Goal: Task Accomplishment & Management: Manage account settings

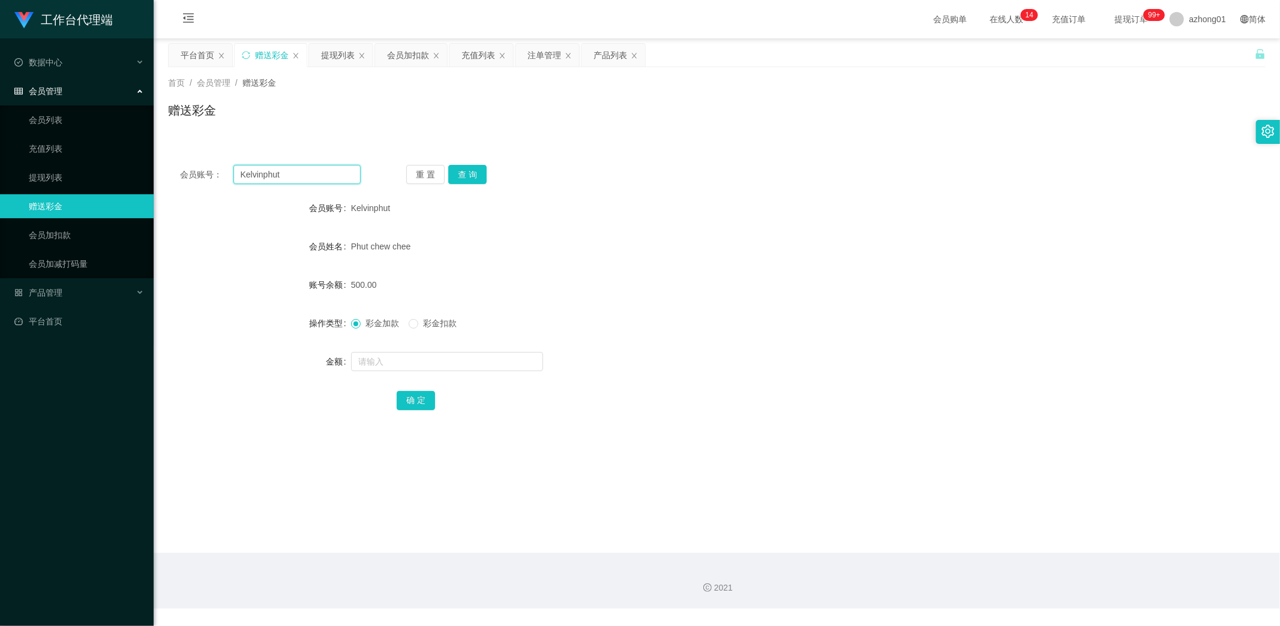
drag, startPoint x: 289, startPoint y: 175, endPoint x: 200, endPoint y: 173, distance: 89.4
click at [200, 173] on div "会员账号： [PERSON_NAME]" at bounding box center [270, 174] width 181 height 19
paste input "cckiang"
type input "cckiang"
click at [469, 176] on button "查 询" at bounding box center [467, 174] width 38 height 19
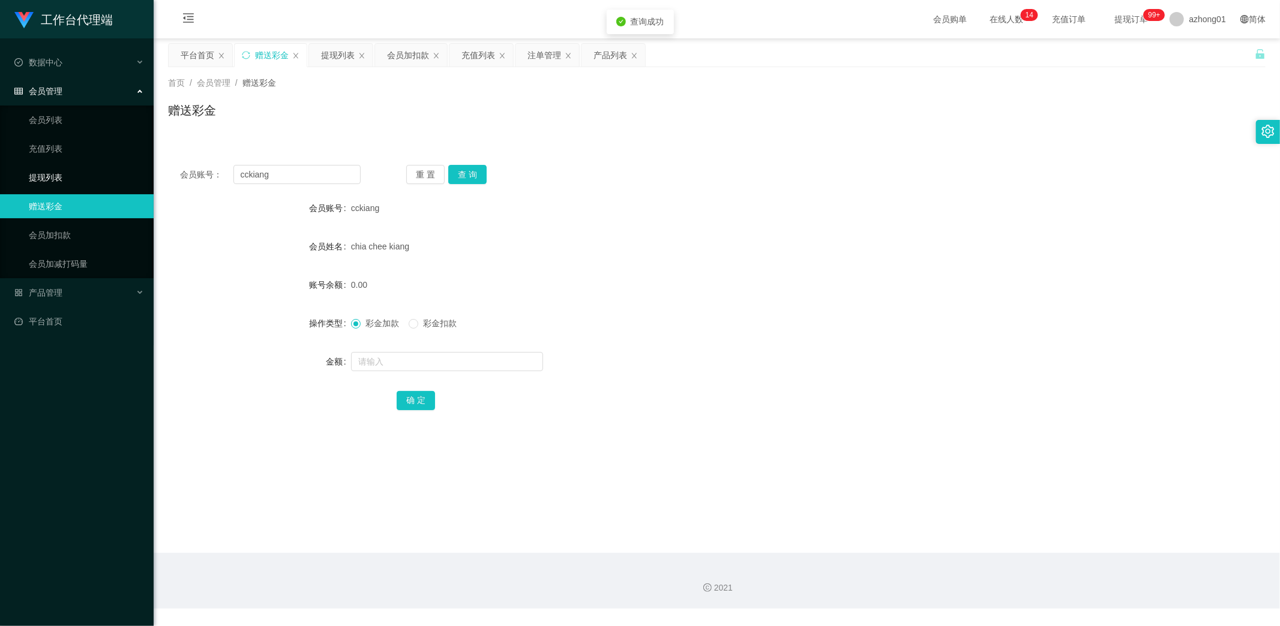
drag, startPoint x: 92, startPoint y: 172, endPoint x: 106, endPoint y: 178, distance: 15.3
click at [92, 172] on link "提现列表" at bounding box center [86, 178] width 115 height 24
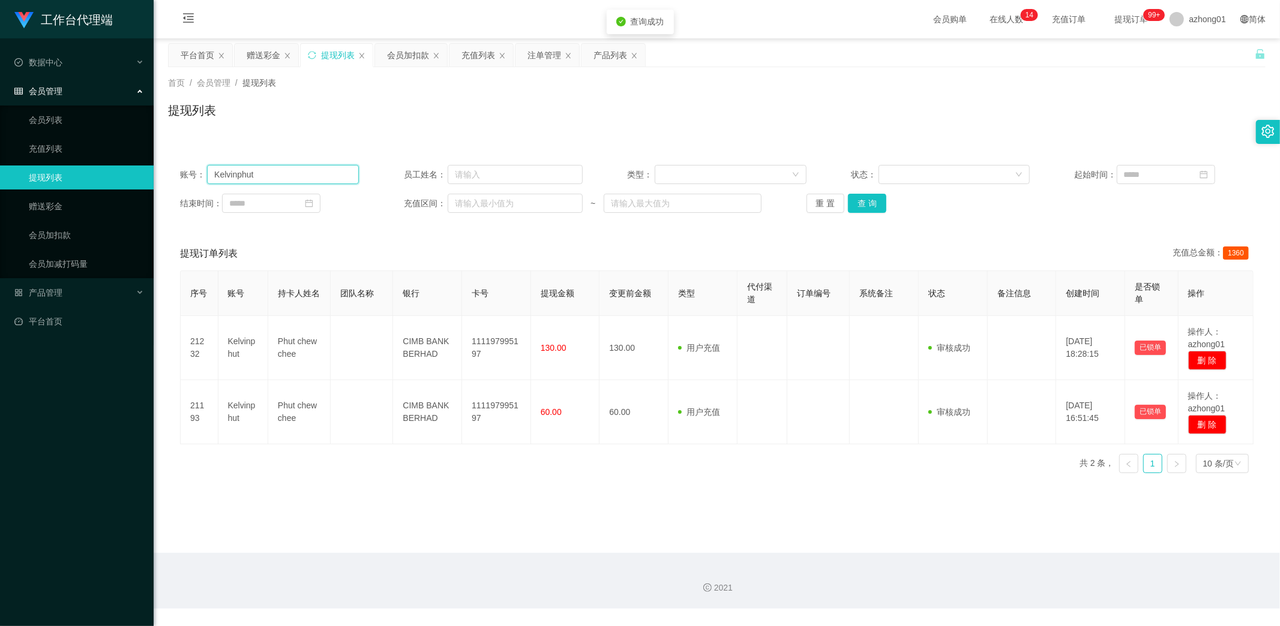
drag, startPoint x: 301, startPoint y: 178, endPoint x: 158, endPoint y: 176, distance: 142.8
click at [158, 176] on main "关闭左侧 关闭右侧 关闭其它 刷新页面 平台首页 赠送彩金 提现列表 会员加扣款 充值列表 注单管理 产品列表 首页 / 会员管理 / 提现列表 / 提现列表…" at bounding box center [717, 295] width 1126 height 515
paste input "cckiang"
click at [859, 205] on button "查 询" at bounding box center [867, 203] width 38 height 19
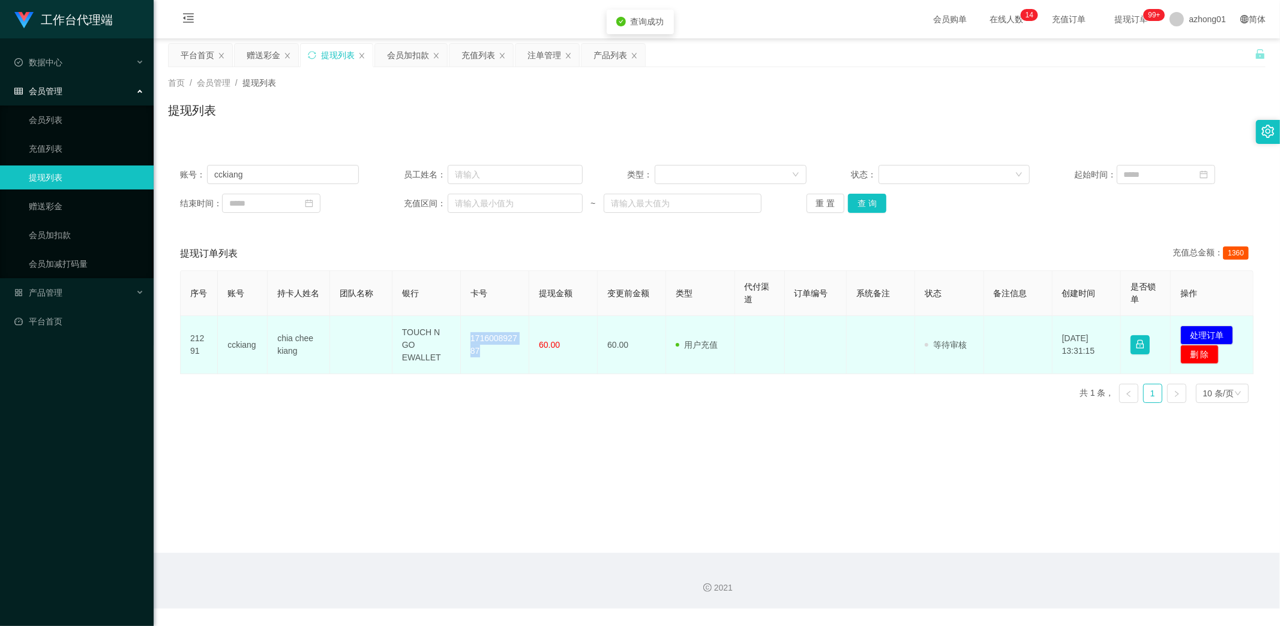
drag, startPoint x: 464, startPoint y: 340, endPoint x: 484, endPoint y: 367, distance: 32.6
click at [484, 367] on td "171600892787" at bounding box center [495, 345] width 68 height 58
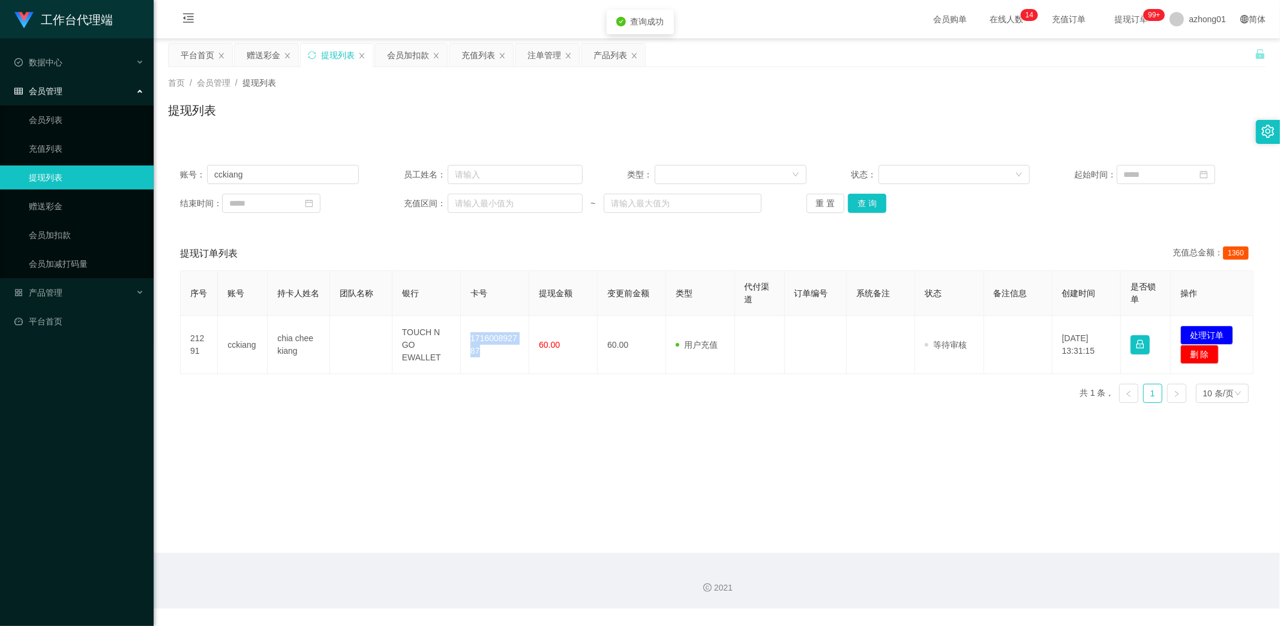
copy td "171600892787"
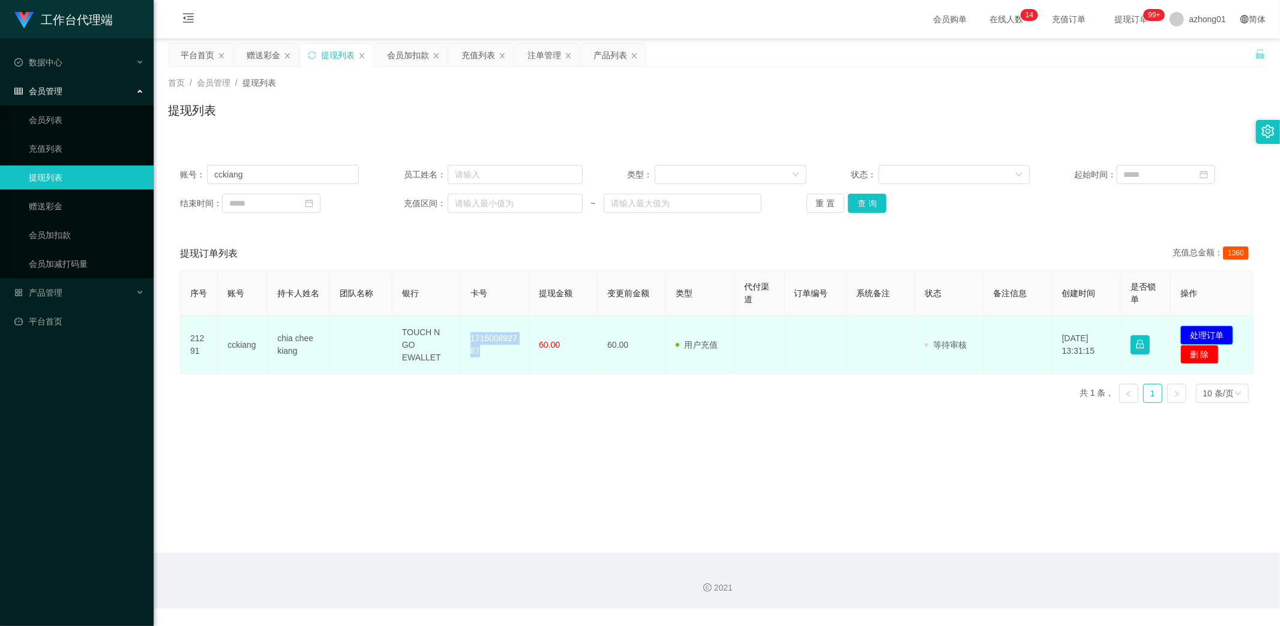
click at [1203, 334] on button "处理订单" at bounding box center [1206, 335] width 53 height 19
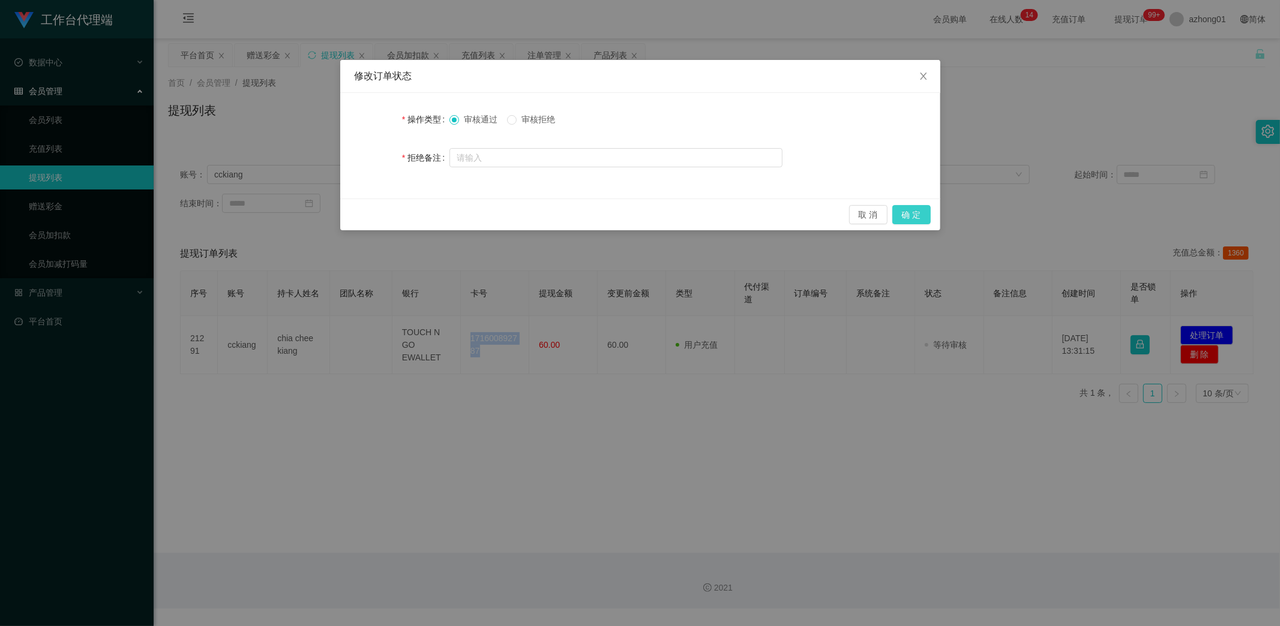
click at [916, 210] on button "确 定" at bounding box center [911, 214] width 38 height 19
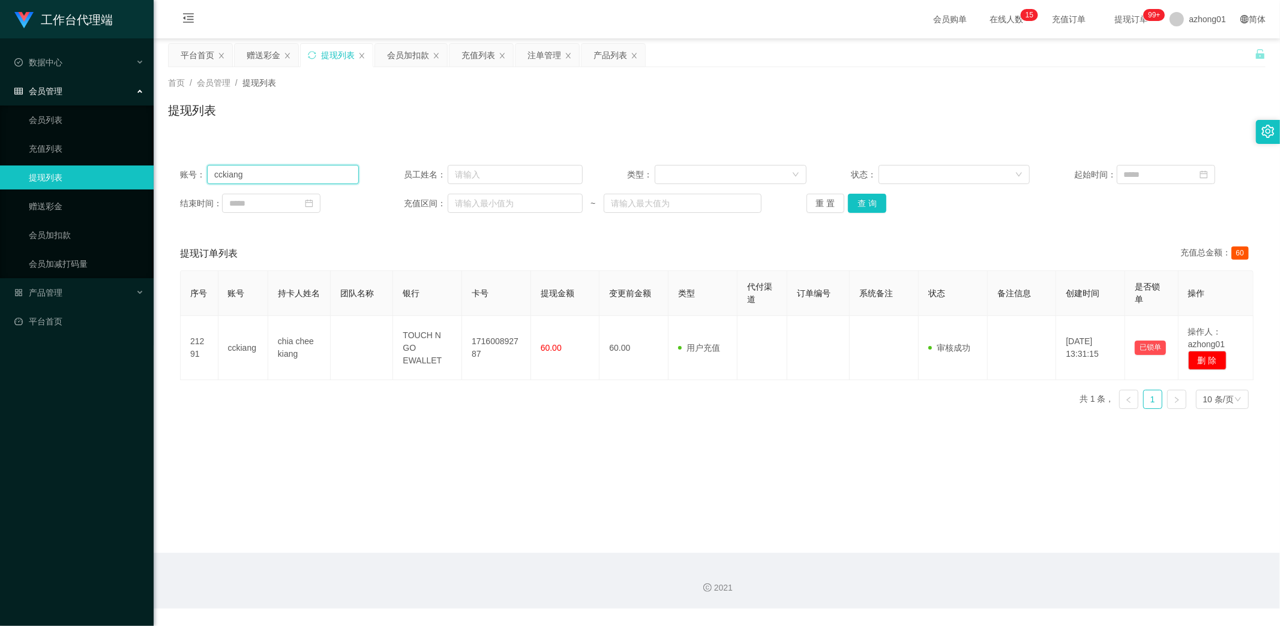
drag, startPoint x: 257, startPoint y: 166, endPoint x: 187, endPoint y: 170, distance: 70.3
click at [187, 170] on div "账号： cckiang" at bounding box center [269, 174] width 179 height 19
paste input "JamesL98"
type input "JamesL98"
click at [860, 197] on button "查 询" at bounding box center [867, 203] width 38 height 19
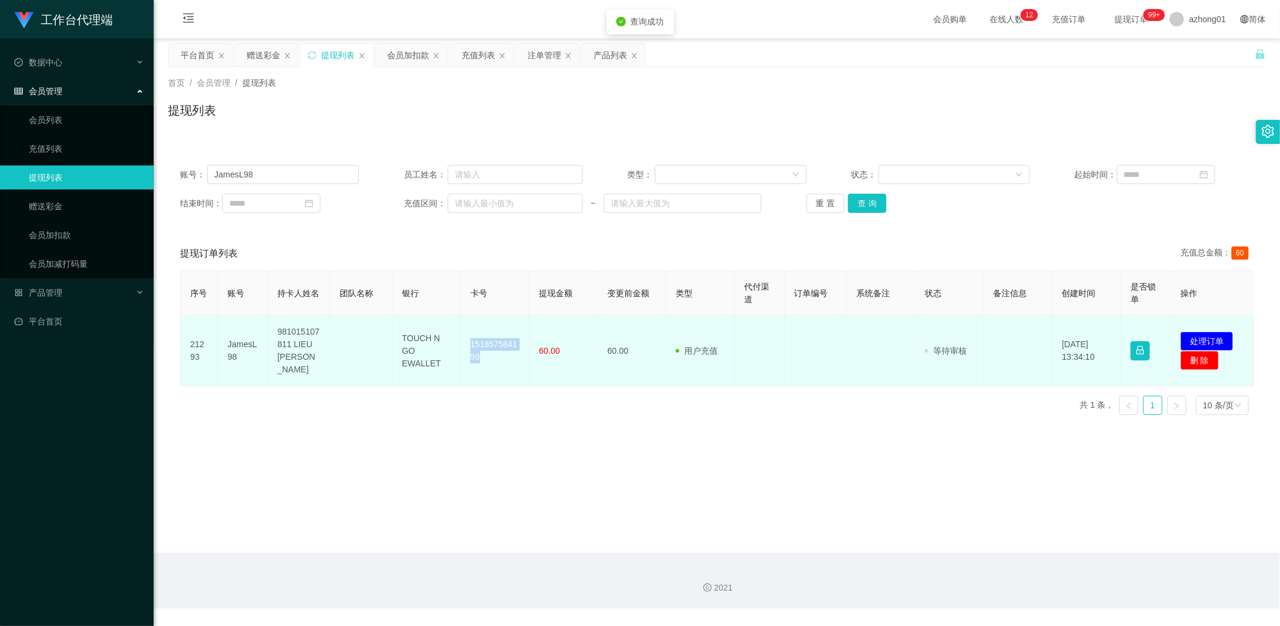
drag, startPoint x: 463, startPoint y: 336, endPoint x: 497, endPoint y: 366, distance: 45.5
click at [497, 366] on td "151857584199" at bounding box center [495, 351] width 68 height 70
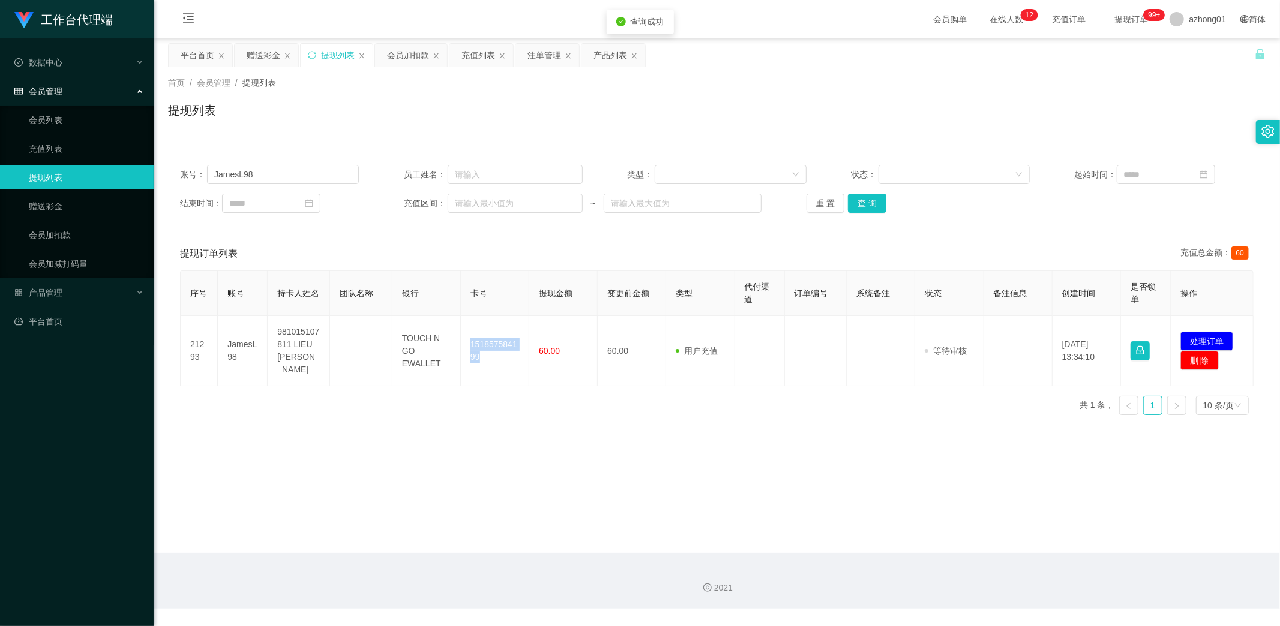
copy td "151857584199"
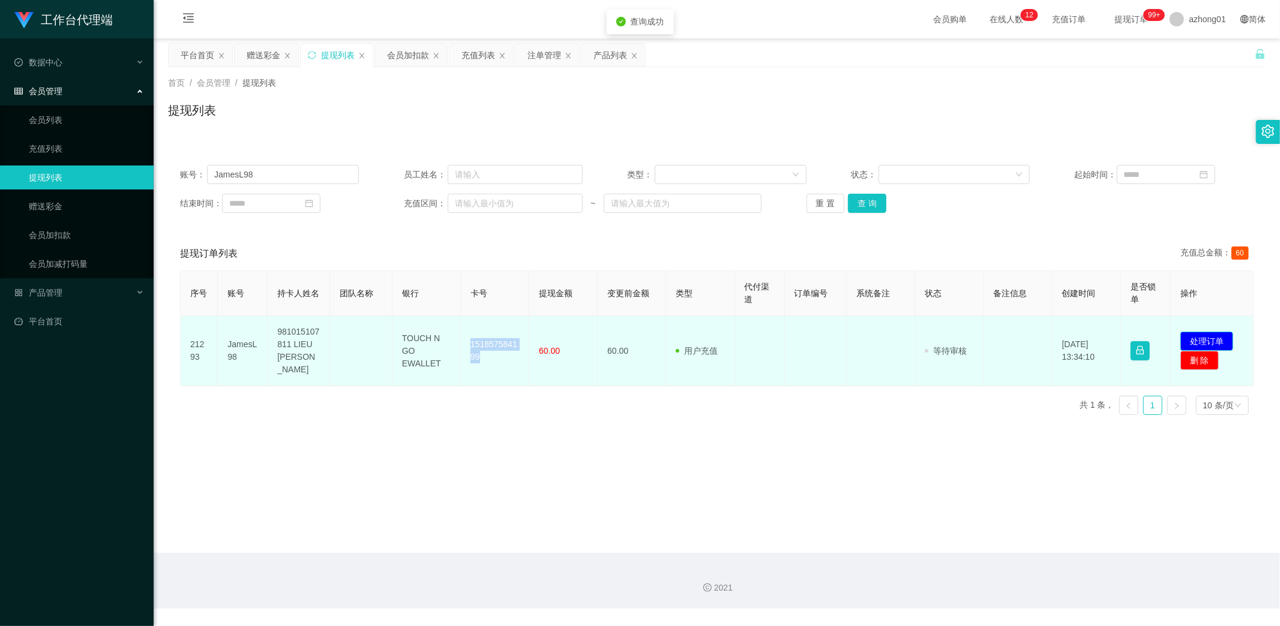
click at [1196, 332] on button "处理订单" at bounding box center [1206, 341] width 53 height 19
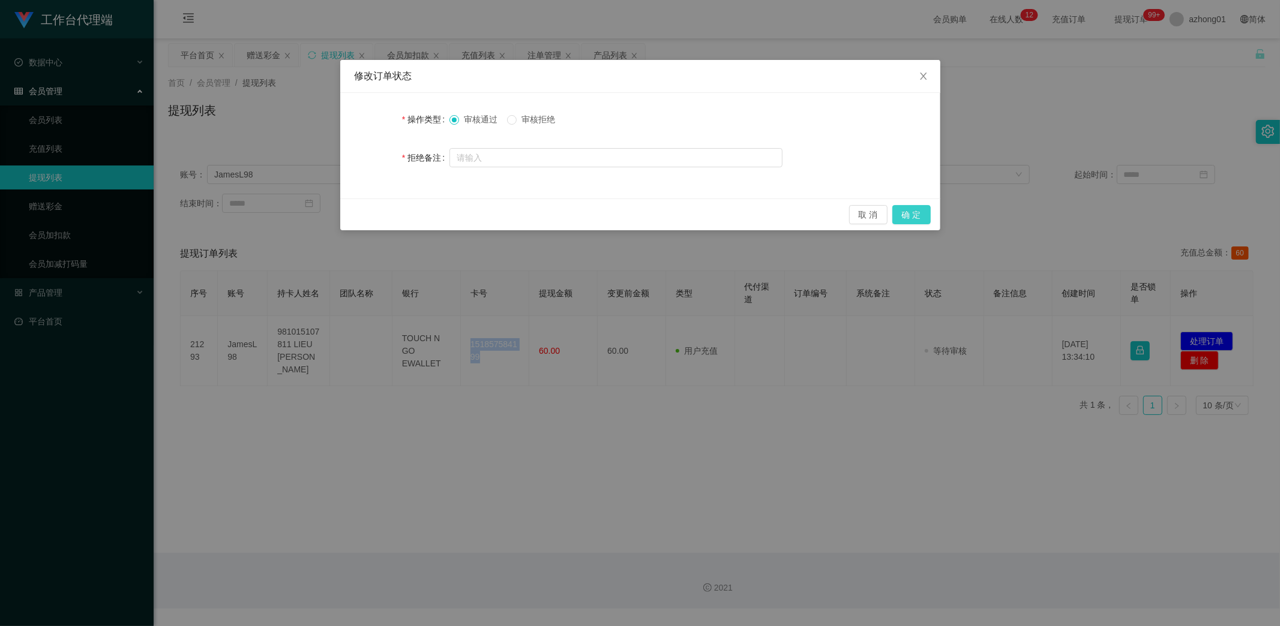
click at [906, 217] on button "确 定" at bounding box center [911, 214] width 38 height 19
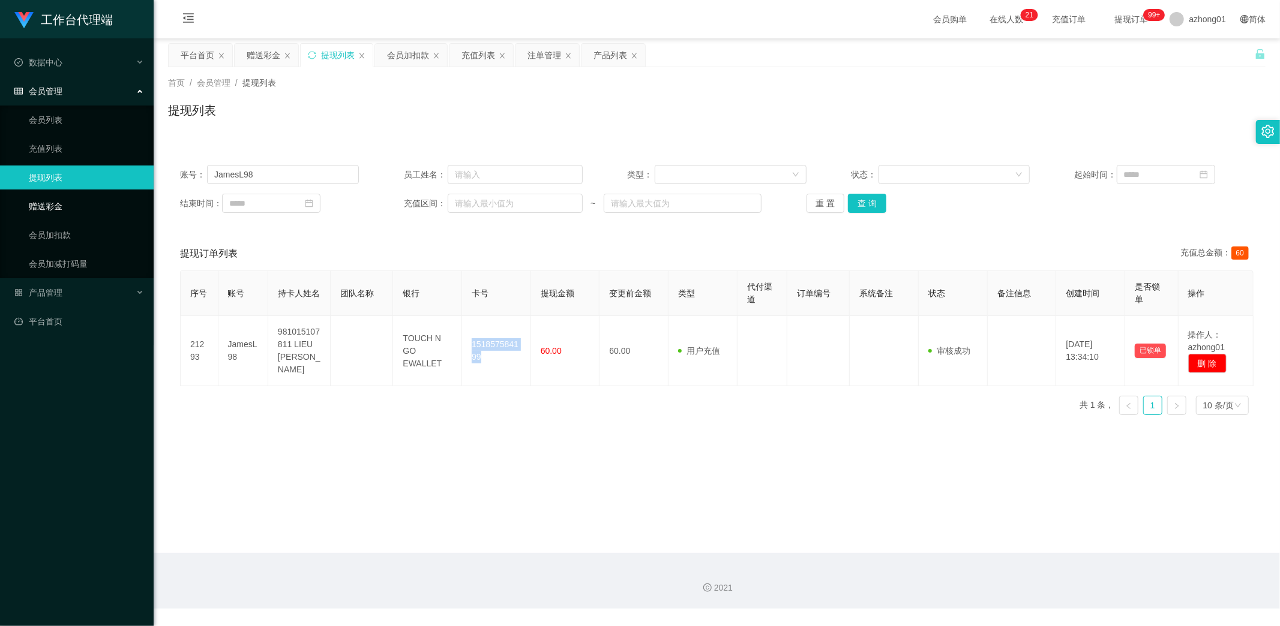
click at [58, 205] on link "赠送彩金" at bounding box center [86, 206] width 115 height 24
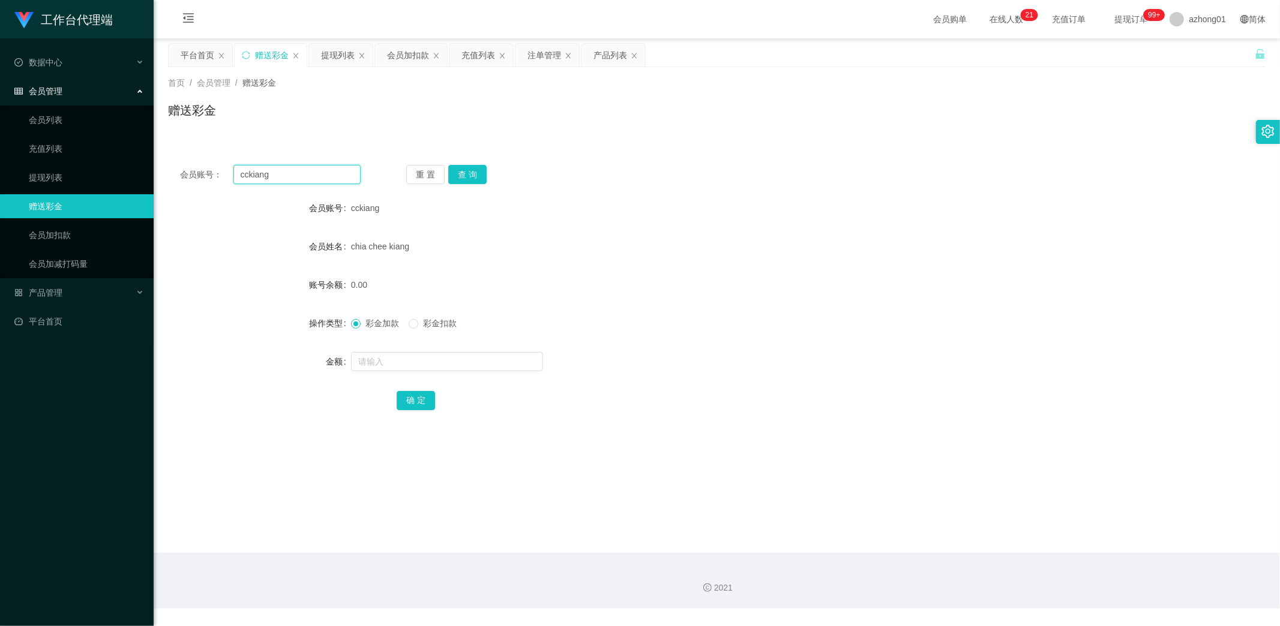
drag, startPoint x: 265, startPoint y: 173, endPoint x: 172, endPoint y: 156, distance: 95.1
click at [181, 157] on div "会员账号： cckiang 重 置 查 询 会员账号 cckiang 会员姓名 chia chee kiang 账号余额 0.00 操作类型 彩金加款 彩金扣…" at bounding box center [716, 296] width 1097 height 286
paste input "0184669848"
type input "0184669848"
click at [470, 172] on button "查 询" at bounding box center [467, 174] width 38 height 19
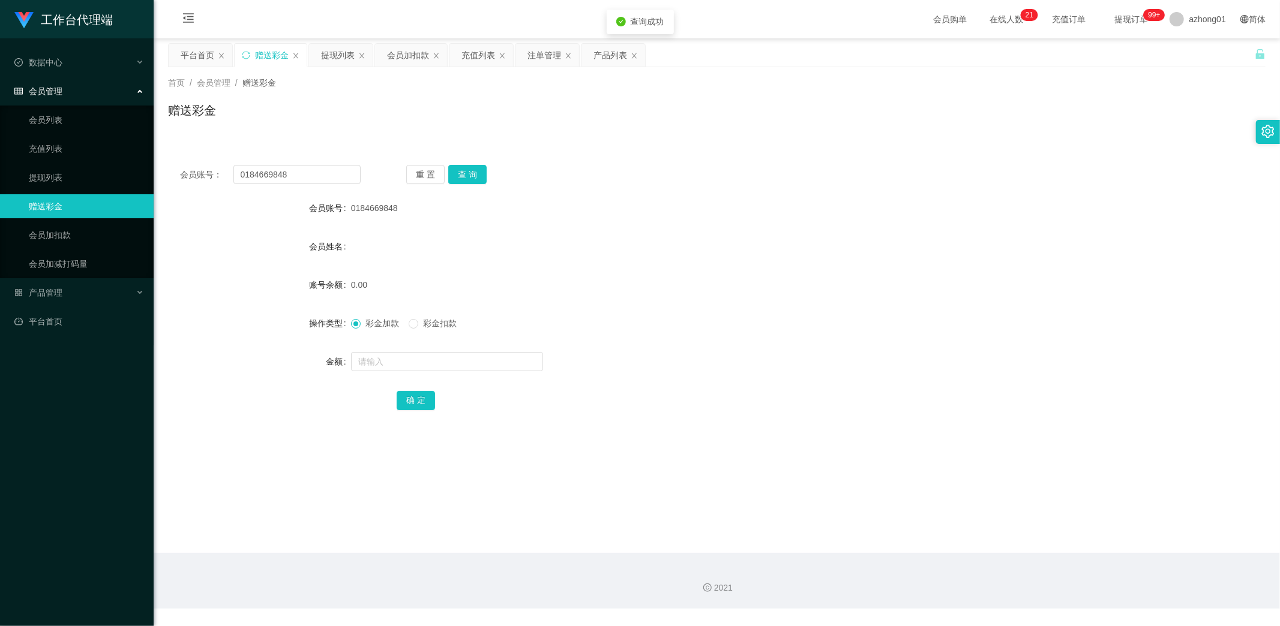
click at [490, 172] on div "重 置 查 询" at bounding box center [496, 174] width 181 height 19
click at [470, 172] on button "查 询" at bounding box center [467, 174] width 38 height 19
click at [470, 172] on div "重 置 查 询" at bounding box center [496, 174] width 181 height 19
click at [471, 172] on button "查 询" at bounding box center [467, 174] width 38 height 19
click at [408, 361] on input "text" at bounding box center [447, 361] width 192 height 19
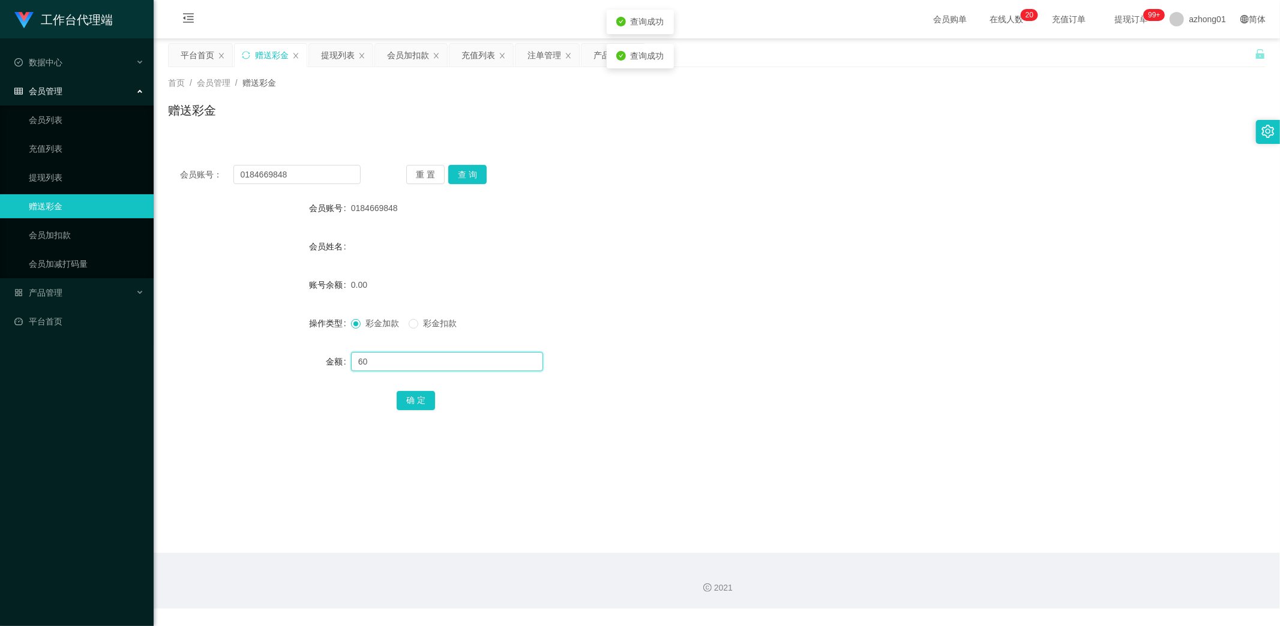
type input "60"
click at [419, 401] on button "确 定" at bounding box center [416, 400] width 38 height 19
click at [470, 626] on html "工作台代理端 数据中心 员工统计 团队统计 会员管理 会员列表 充值列表 提现列表 赠送彩金 会员加扣款 会员加减打码量 产品管理 开奖记录 注单管理 产品列…" at bounding box center [640, 313] width 1280 height 626
drag, startPoint x: 370, startPoint y: 511, endPoint x: 296, endPoint y: 430, distance: 109.1
click at [364, 506] on main "关闭左侧 关闭右侧 关闭其它 刷新页面 平台首页 赠送彩金 提现列表 会员加扣款 充值列表 注单管理 产品列表 首页 / 会员管理 / 赠送彩金 / 赠送彩金…" at bounding box center [717, 295] width 1126 height 515
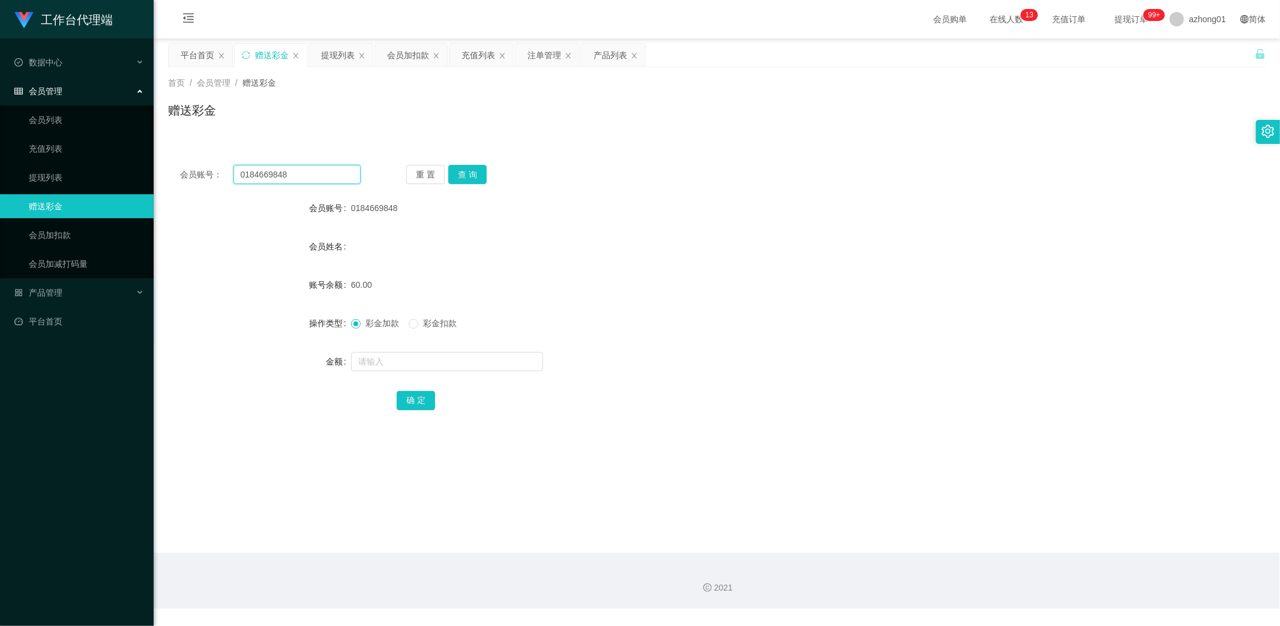
drag, startPoint x: 299, startPoint y: 172, endPoint x: 159, endPoint y: 167, distance: 139.9
click at [159, 167] on main "关闭左侧 关闭右侧 关闭其它 刷新页面 平台首页 赠送彩金 提现列表 会员加扣款 充值列表 注单管理 产品列表 首页 / 会员管理 / 赠送彩金 / 赠送彩金…" at bounding box center [717, 295] width 1126 height 515
paste input "yt0077"
type input "yt00778"
click at [482, 172] on button "查 询" at bounding box center [467, 174] width 38 height 19
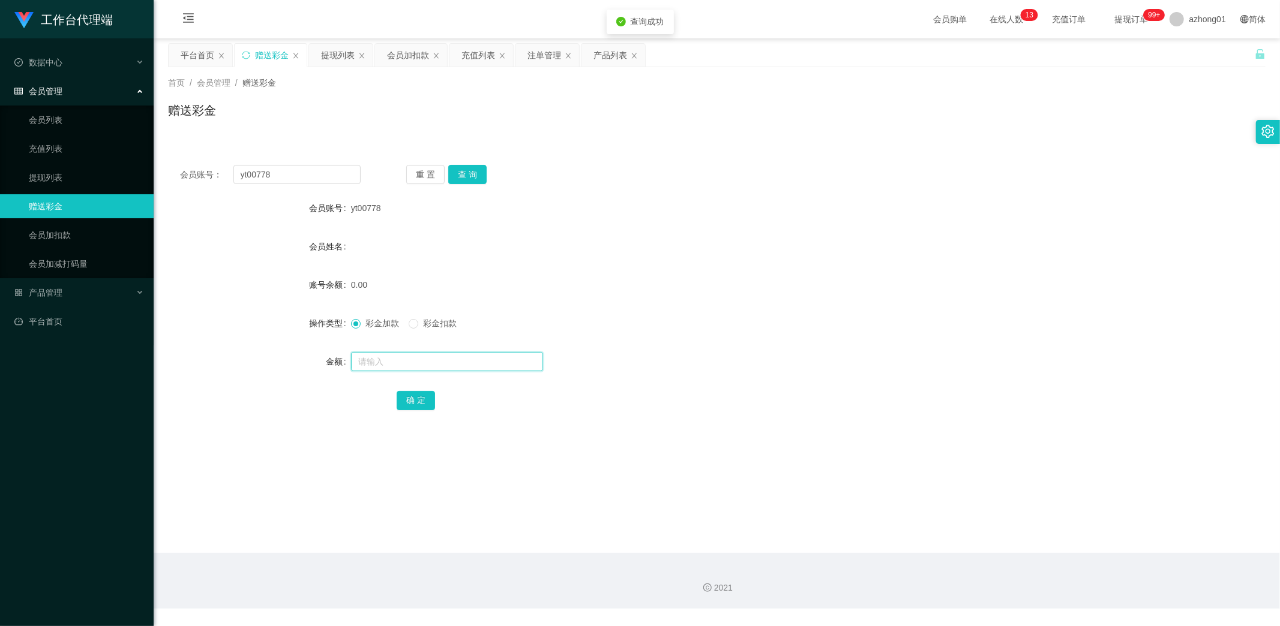
drag, startPoint x: 404, startPoint y: 353, endPoint x: 404, endPoint y: 360, distance: 7.2
click at [404, 359] on input "text" at bounding box center [447, 361] width 192 height 19
click at [404, 360] on input "text" at bounding box center [447, 361] width 192 height 19
type input "60"
click at [418, 404] on button "确 定" at bounding box center [416, 400] width 38 height 19
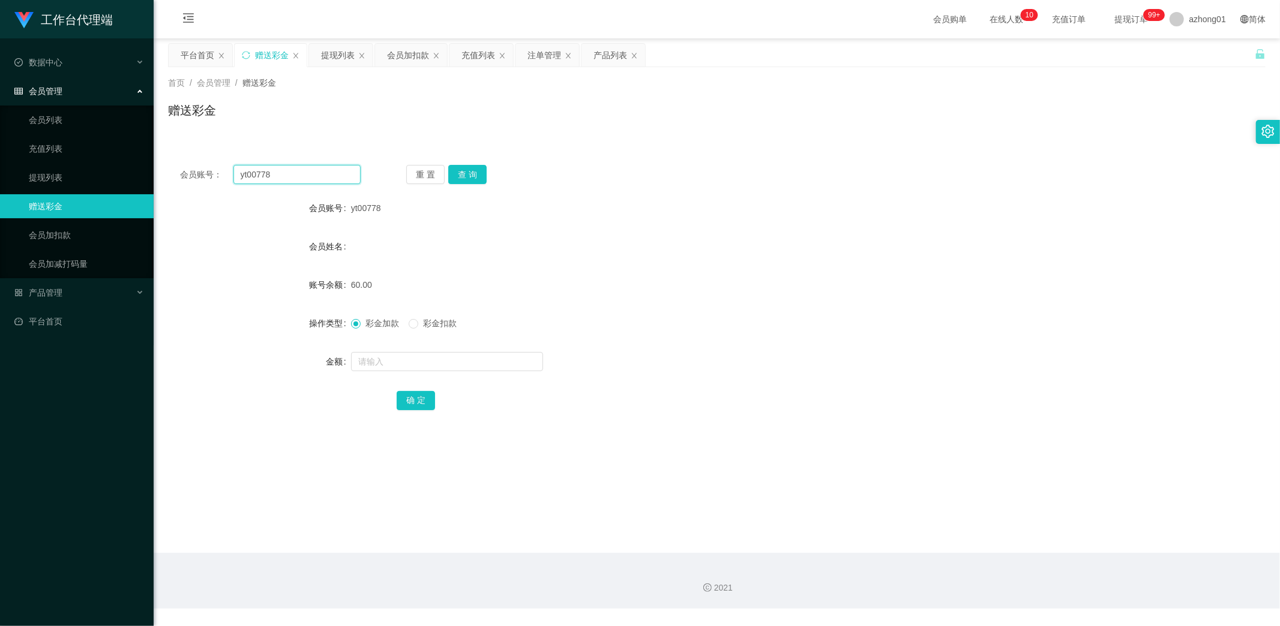
drag, startPoint x: 338, startPoint y: 170, endPoint x: 158, endPoint y: 161, distance: 180.2
click at [158, 161] on main "关闭左侧 关闭右侧 关闭其它 刷新页面 平台首页 赠送彩金 提现列表 会员加扣款 充值列表 注单管理 产品列表 首页 / 会员管理 / 赠送彩金 / 赠送彩金…" at bounding box center [717, 295] width 1126 height 515
paste input "Jerrywee"
type input "Jerrywee"
click at [462, 171] on button "查 询" at bounding box center [467, 174] width 38 height 19
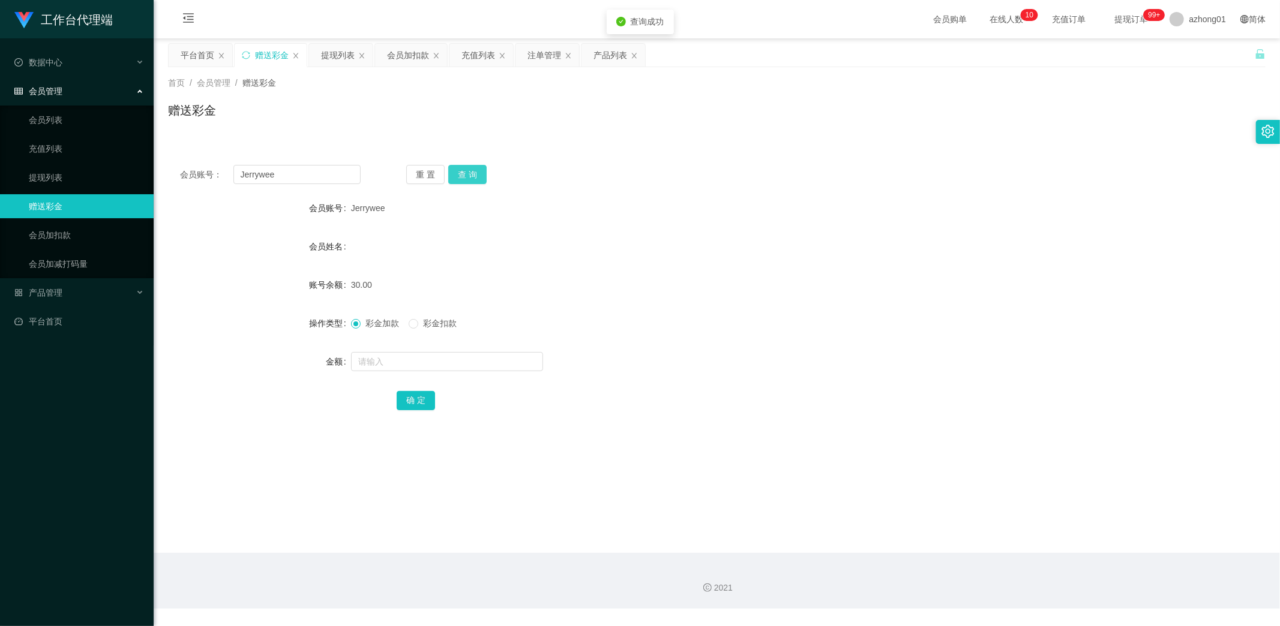
click at [475, 172] on button "查 询" at bounding box center [467, 174] width 38 height 19
click at [475, 172] on button "查 询" at bounding box center [474, 174] width 52 height 19
click at [475, 172] on button "查 询" at bounding box center [467, 174] width 38 height 19
click at [309, 498] on main "关闭左侧 关闭右侧 关闭其它 刷新页面 平台首页 赠送彩金 提现列表 会员加扣款 充值列表 注单管理 产品列表 首页 / 会员管理 / 赠送彩金 / 赠送彩金…" at bounding box center [717, 295] width 1126 height 515
click at [391, 361] on input "text" at bounding box center [447, 361] width 192 height 19
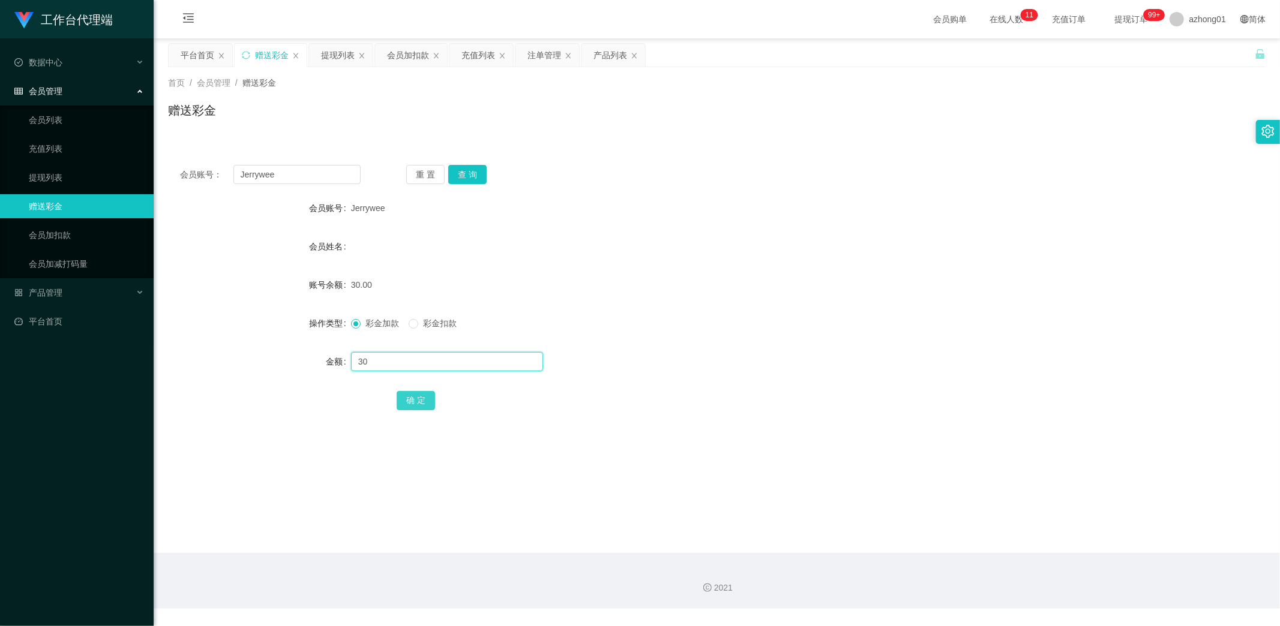
type input "30"
click at [428, 402] on button "确 定" at bounding box center [416, 400] width 38 height 19
click at [53, 179] on link "提现列表" at bounding box center [86, 178] width 115 height 24
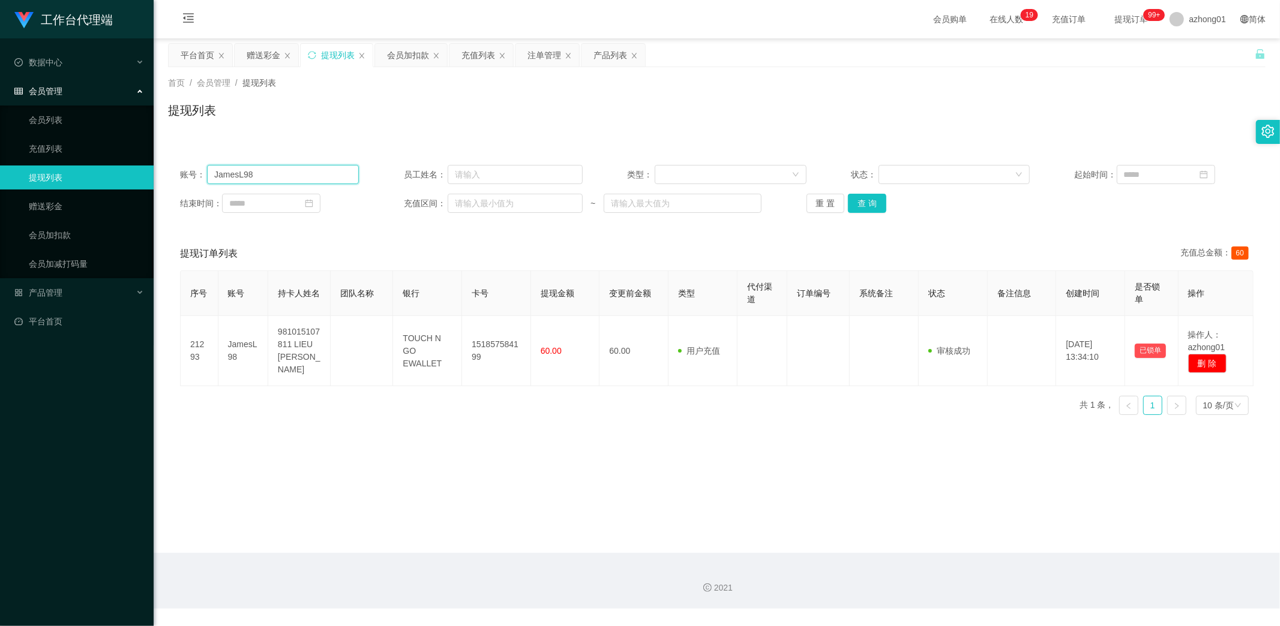
drag, startPoint x: 265, startPoint y: 173, endPoint x: 120, endPoint y: 167, distance: 144.7
click at [121, 167] on section "工作台代理端 数据中心 员工统计 团队统计 会员管理 会员列表 充值列表 提现列表 赠送彩金 会员加扣款 会员加减打码量 产品管理 开奖记录 注单管理 产品列…" at bounding box center [640, 304] width 1280 height 609
paste input "yt0077"
click at [868, 202] on button "查 询" at bounding box center [867, 203] width 38 height 19
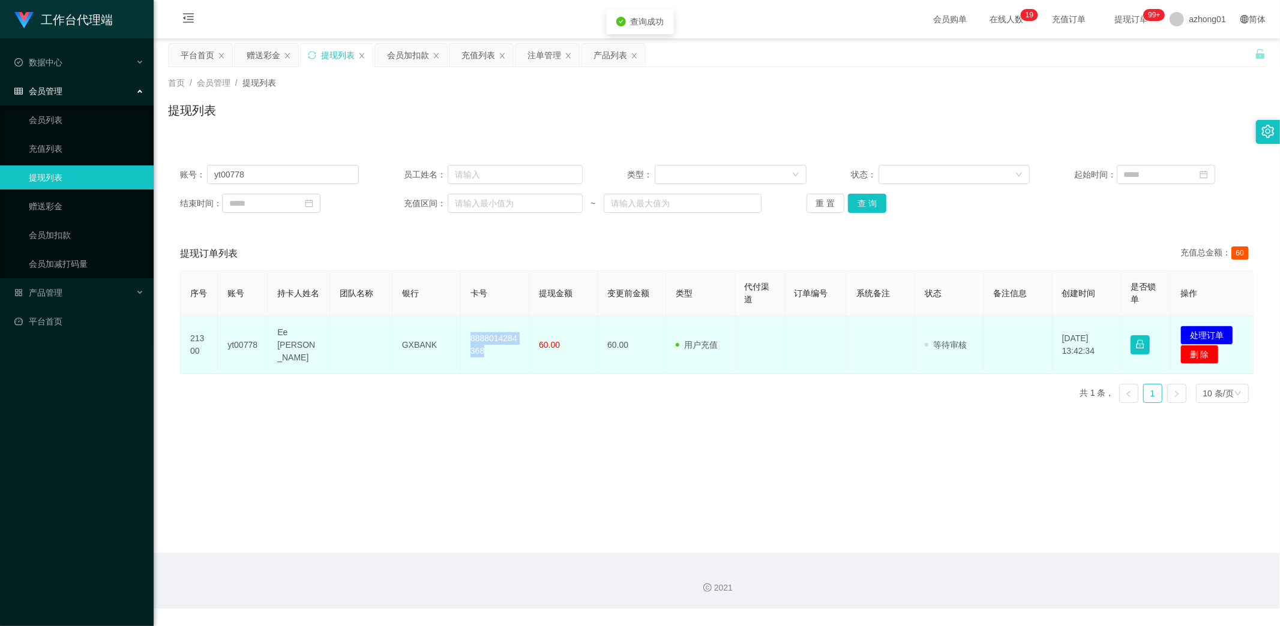
drag, startPoint x: 463, startPoint y: 336, endPoint x: 493, endPoint y: 360, distance: 37.9
click at [493, 360] on td "8888014284368" at bounding box center [495, 345] width 68 height 58
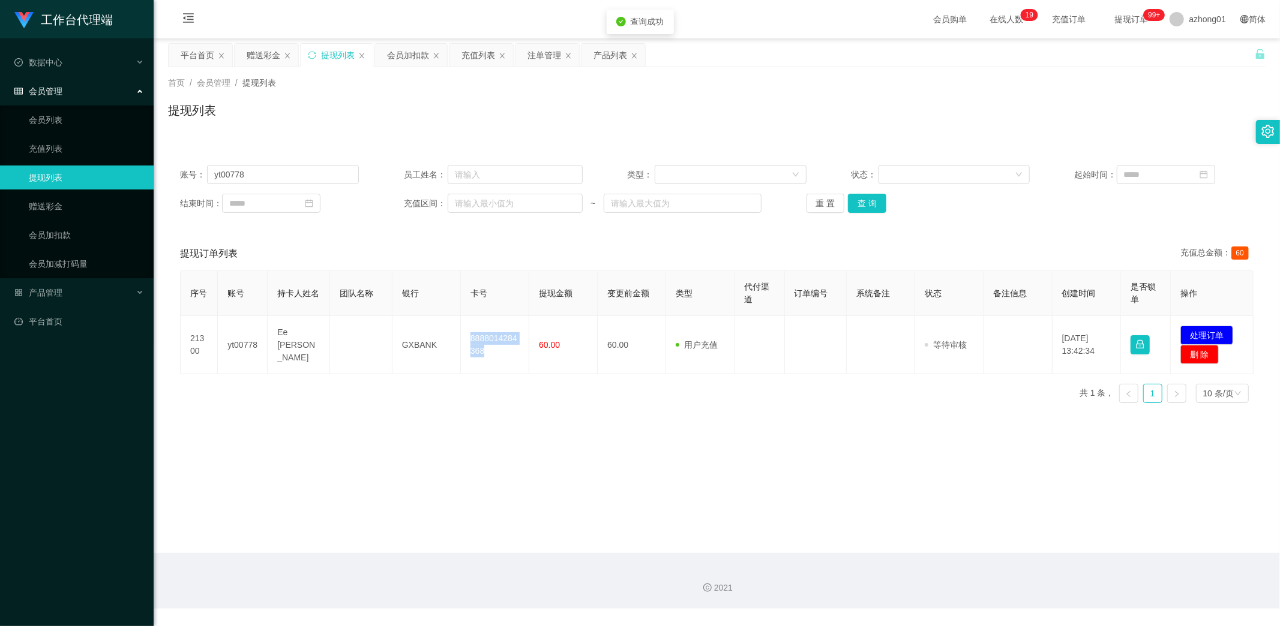
copy td "8888014284368"
click at [1202, 333] on button "处理订单" at bounding box center [1206, 335] width 53 height 19
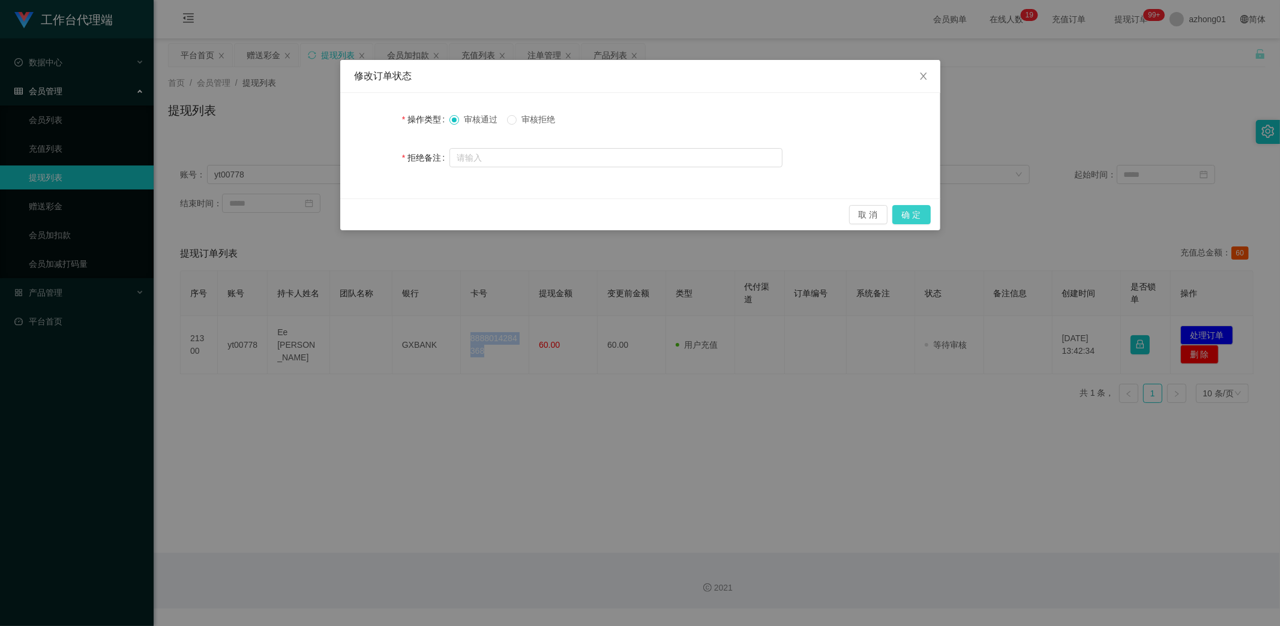
click at [914, 221] on button "确 定" at bounding box center [911, 214] width 38 height 19
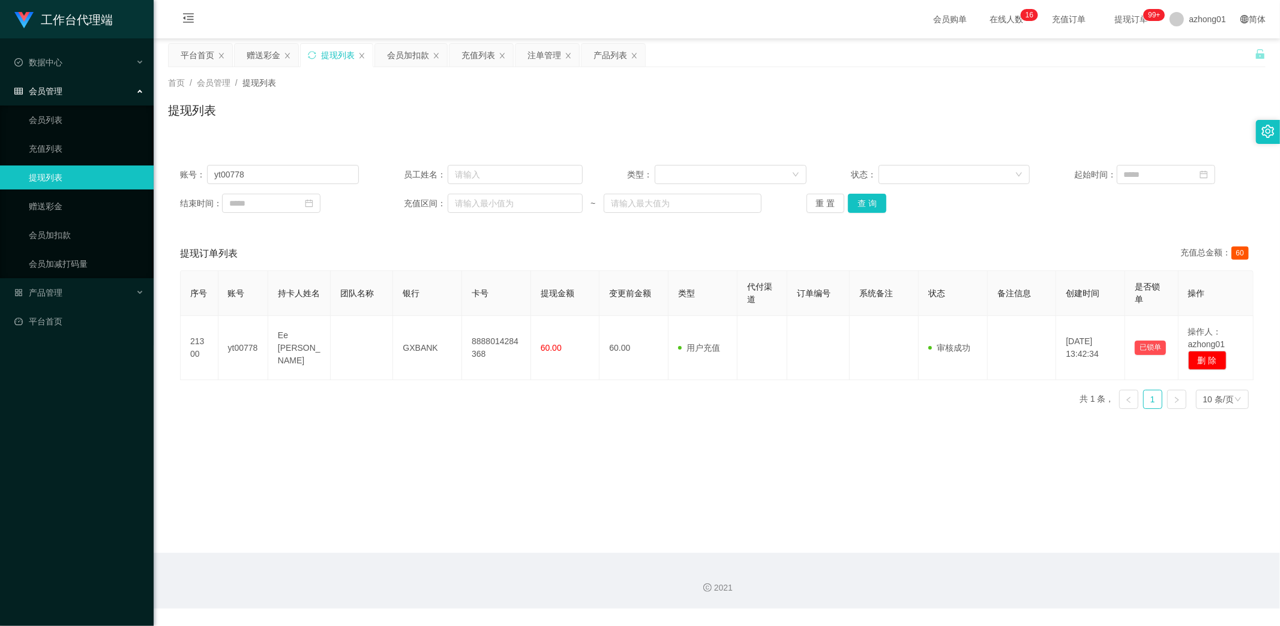
click at [507, 476] on main "关闭左侧 关闭右侧 关闭其它 刷新页面 平台首页 赠送彩金 提现列表 会员加扣款 充值列表 注单管理 产品列表 首页 / 会员管理 / 提现列表 / 提现列表…" at bounding box center [717, 295] width 1126 height 515
drag, startPoint x: 271, startPoint y: 182, endPoint x: 144, endPoint y: 188, distance: 127.3
click at [125, 179] on section "工作台代理端 数据中心 员工统计 团队统计 会员管理 会员列表 充值列表 提现列表 赠送彩金 会员加扣款 会员加减打码量 产品管理 开奖记录 注单管理 产品列…" at bounding box center [640, 304] width 1280 height 609
paste input "018466984"
type input "0184669848"
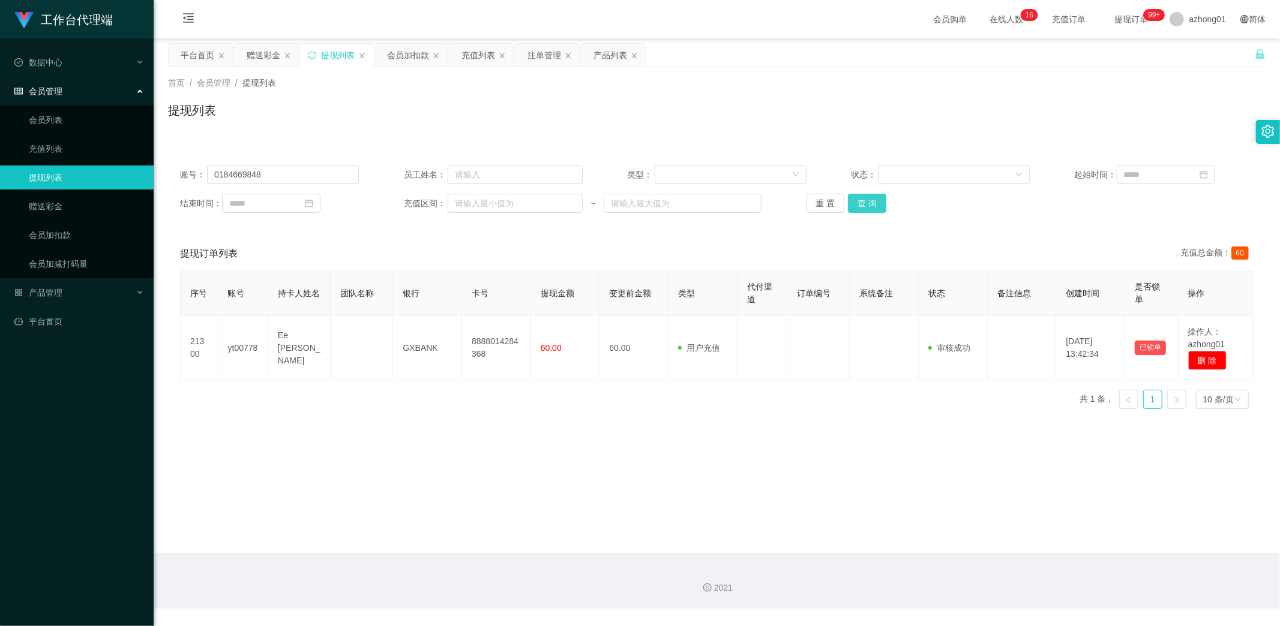
click at [874, 202] on button "查 询" at bounding box center [867, 203] width 38 height 19
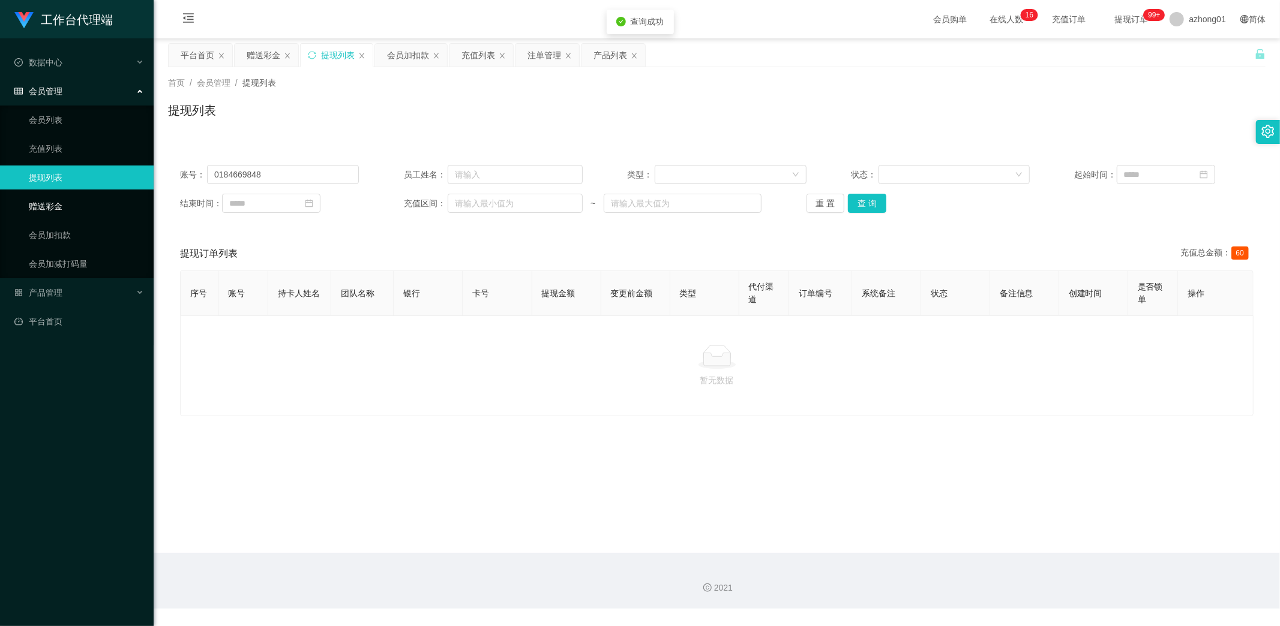
click at [43, 205] on link "赠送彩金" at bounding box center [86, 206] width 115 height 24
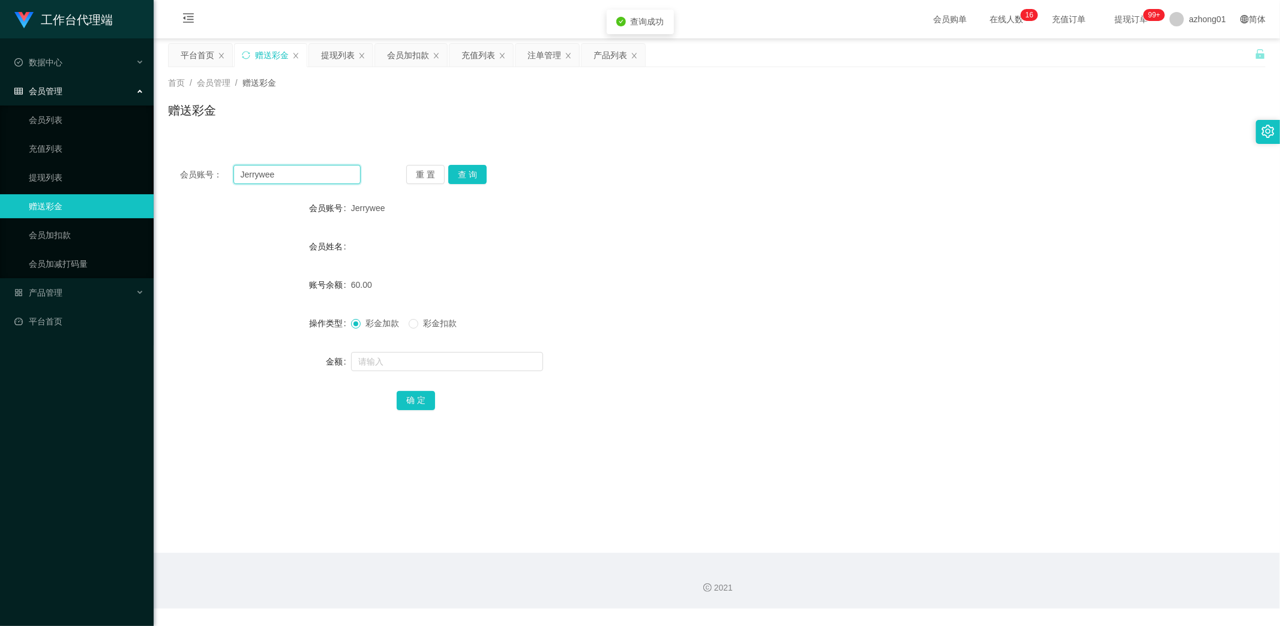
drag, startPoint x: 298, startPoint y: 175, endPoint x: 154, endPoint y: 188, distance: 144.5
click at [151, 186] on section "工作台代理端 数据中心 员工统计 团队统计 会员管理 会员列表 充值列表 提现列表 赠送彩金 会员加扣款 会员加减打码量 产品管理 开奖记录 注单管理 产品列…" at bounding box center [640, 304] width 1280 height 609
paste input "0184669848"
click at [475, 177] on button "查 询" at bounding box center [467, 174] width 38 height 19
drag, startPoint x: 302, startPoint y: 170, endPoint x: 121, endPoint y: 169, distance: 181.2
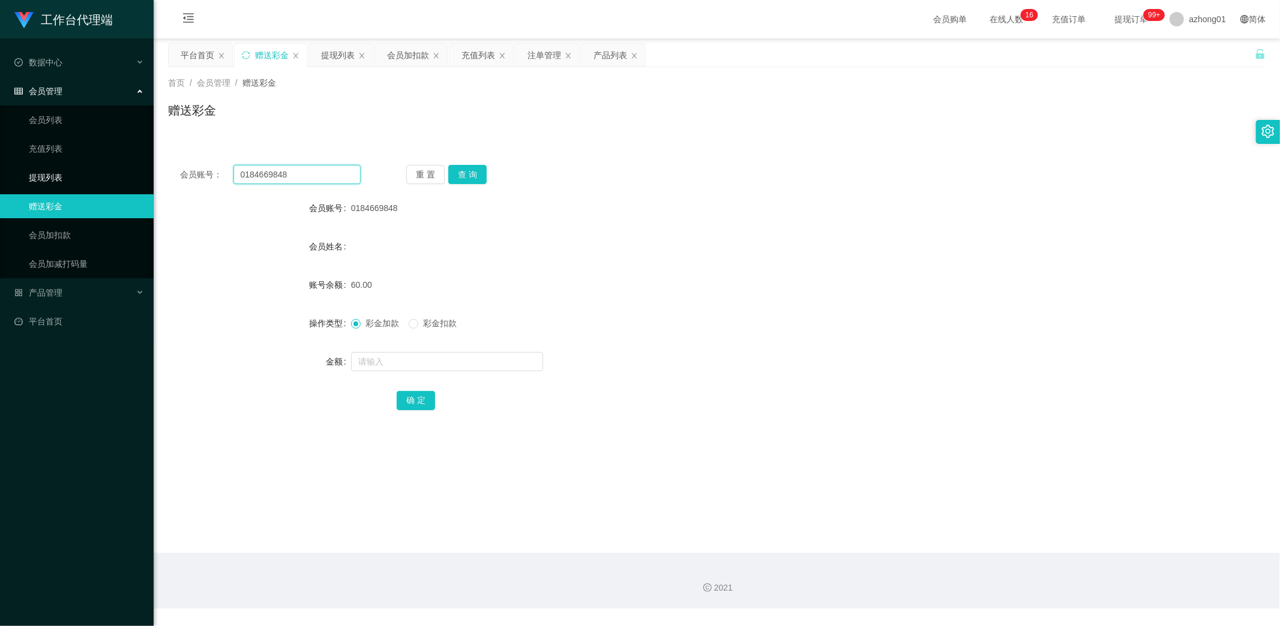
click at [122, 169] on section "工作台代理端 数据中心 员工统计 团队统计 会员管理 会员列表 充值列表 提现列表 赠送彩金 会员加扣款 会员加减打码量 产品管理 开奖记录 注单管理 产品列…" at bounding box center [640, 304] width 1280 height 609
paste input "Jerrywee"
click at [465, 170] on button "查 询" at bounding box center [467, 174] width 38 height 19
drag, startPoint x: 282, startPoint y: 175, endPoint x: 187, endPoint y: 160, distance: 96.6
click at [187, 160] on div "会员账号： Jerrywee 重 置 查 询 会员账号 Jerrywee 会员姓名 账号余额 60.00 操作类型 彩金加款 彩金扣款 金额 确 定" at bounding box center [716, 296] width 1097 height 286
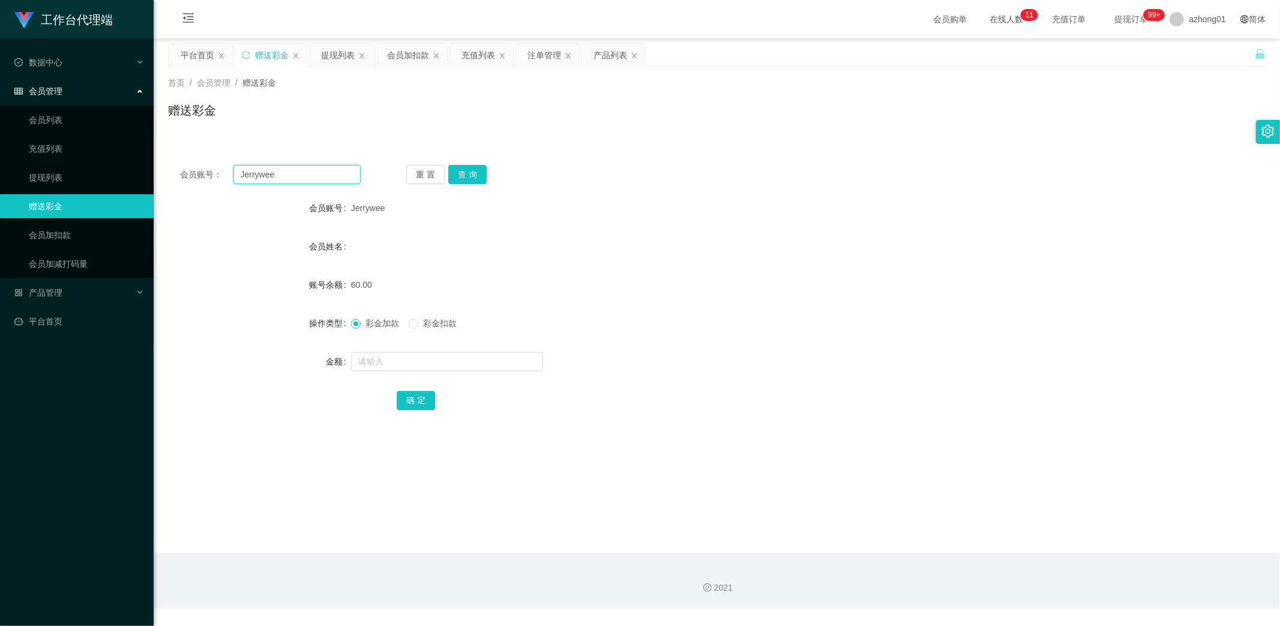
paste input "0184669848"
type input "0184669848"
click at [477, 179] on button "查 询" at bounding box center [467, 174] width 38 height 19
click at [62, 174] on link "提现列表" at bounding box center [86, 178] width 115 height 24
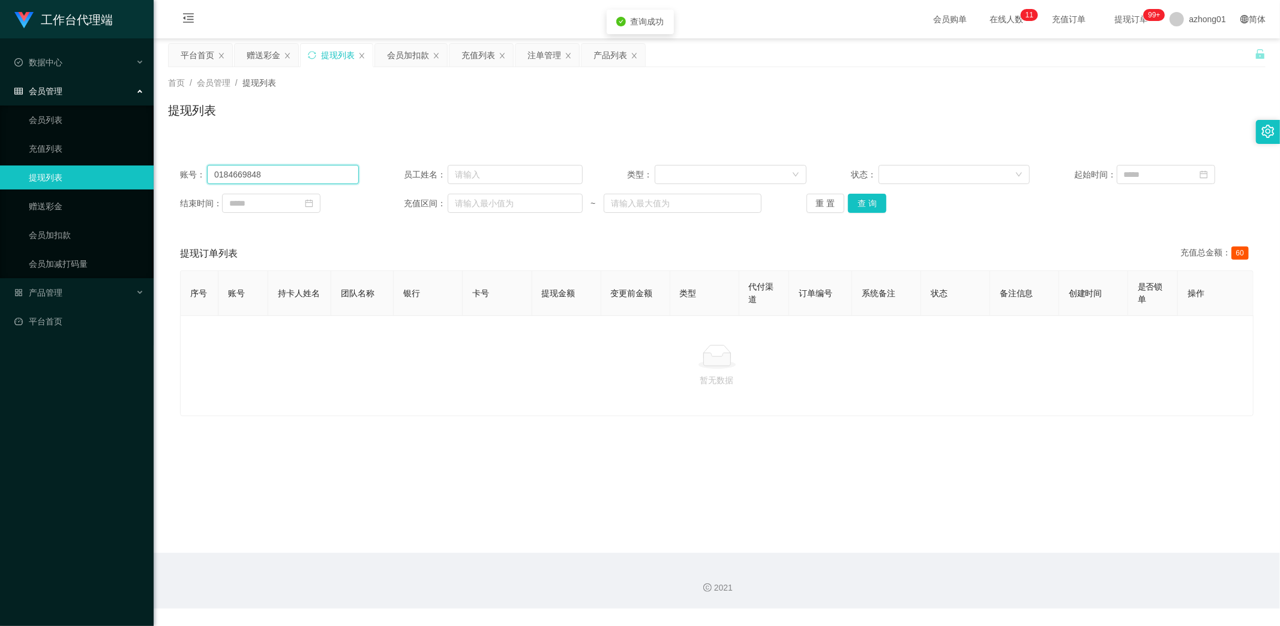
drag, startPoint x: 295, startPoint y: 176, endPoint x: 124, endPoint y: 172, distance: 171.6
click at [126, 170] on section "工作台代理端 数据中心 员工统计 团队统计 会员管理 会员列表 充值列表 提现列表 赠送彩金 会员加扣款 会员加减打码量 产品管理 开奖记录 注单管理 产品列…" at bounding box center [640, 304] width 1280 height 609
click at [866, 204] on button "查 询" at bounding box center [867, 203] width 38 height 19
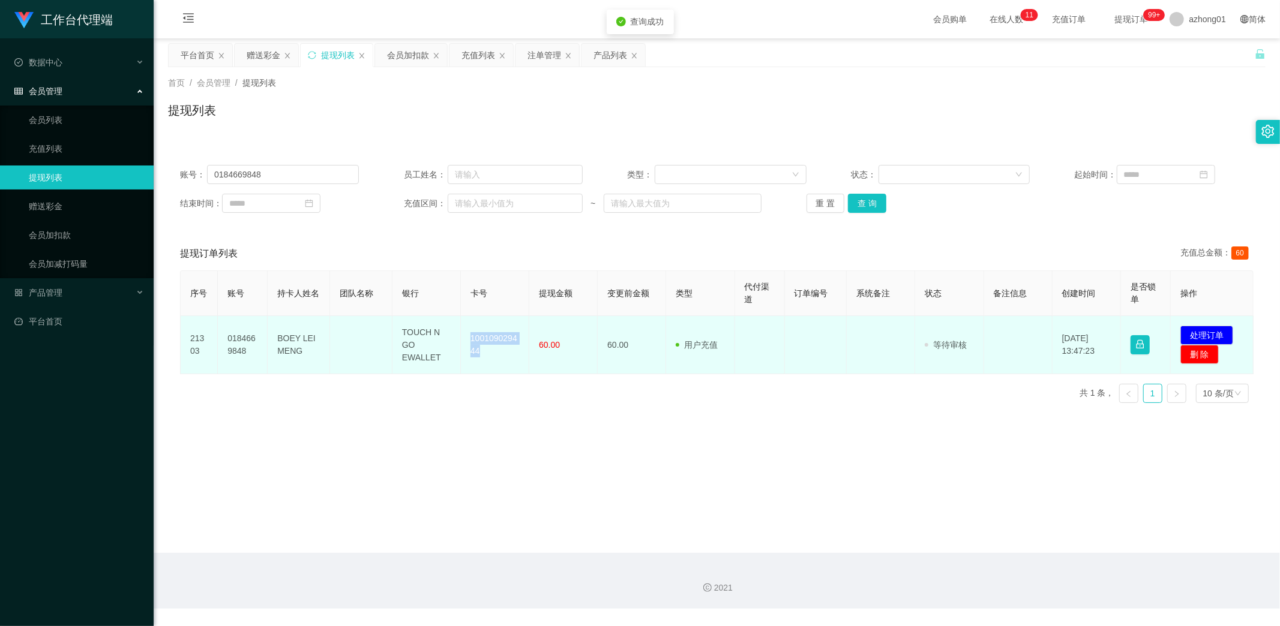
drag, startPoint x: 462, startPoint y: 331, endPoint x: 514, endPoint y: 369, distance: 64.8
click at [514, 368] on td "100109029444" at bounding box center [495, 345] width 68 height 58
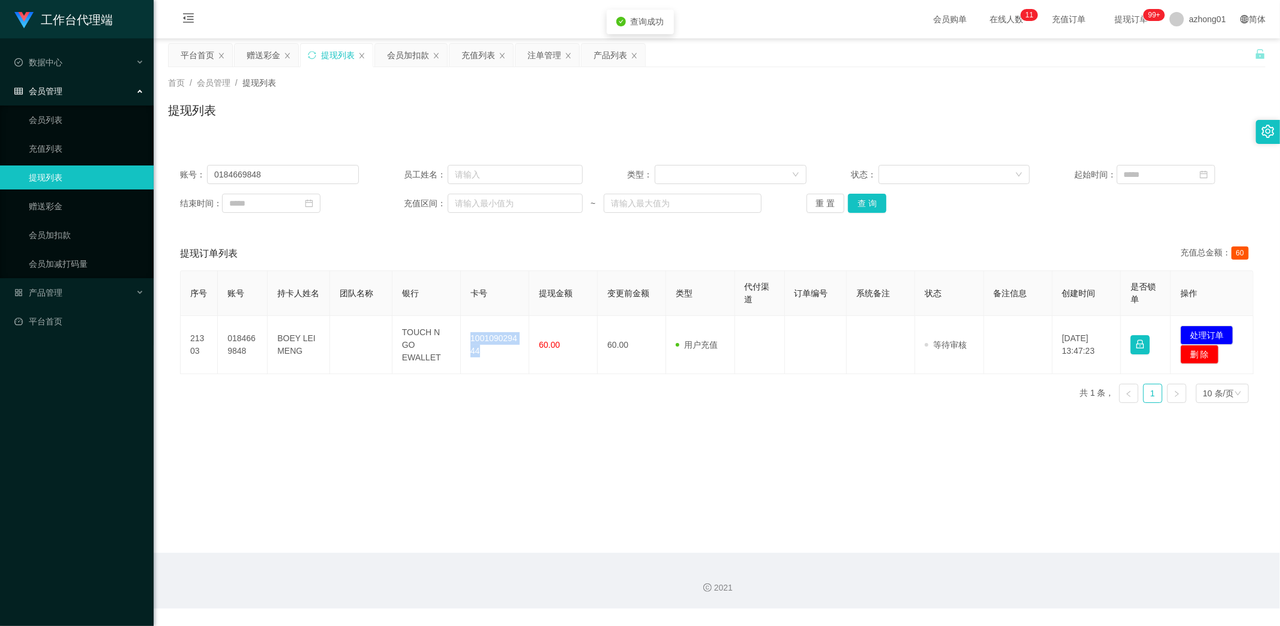
copy td "100109029444"
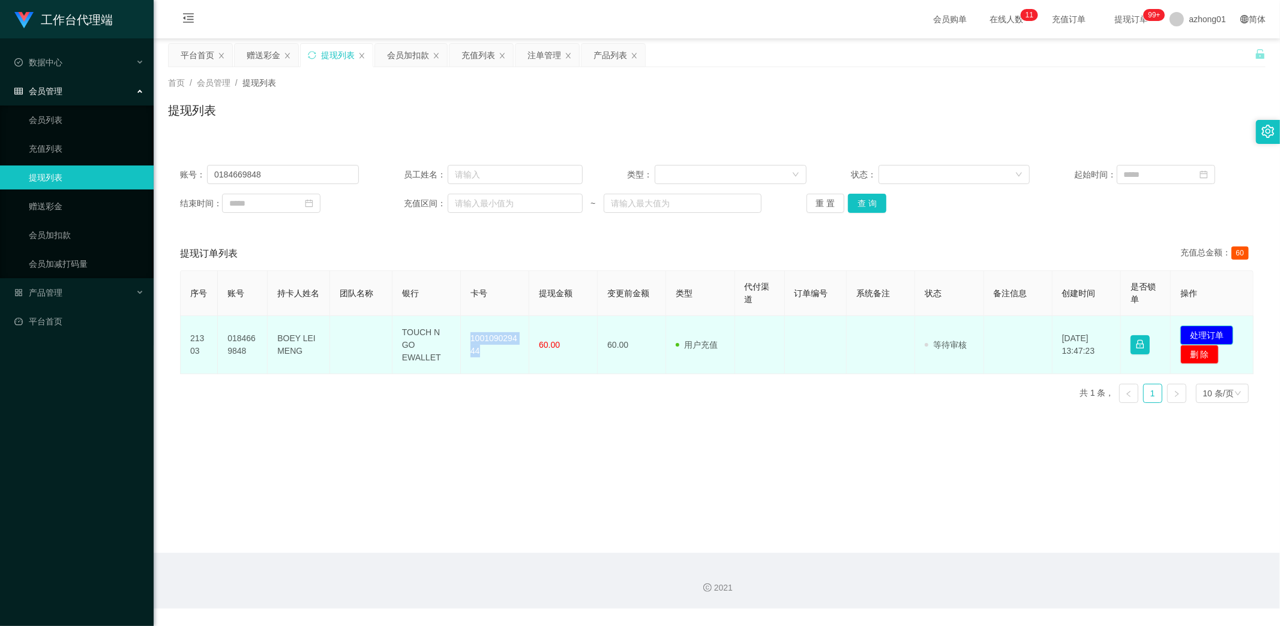
click at [1195, 333] on button "处理订单" at bounding box center [1206, 335] width 53 height 19
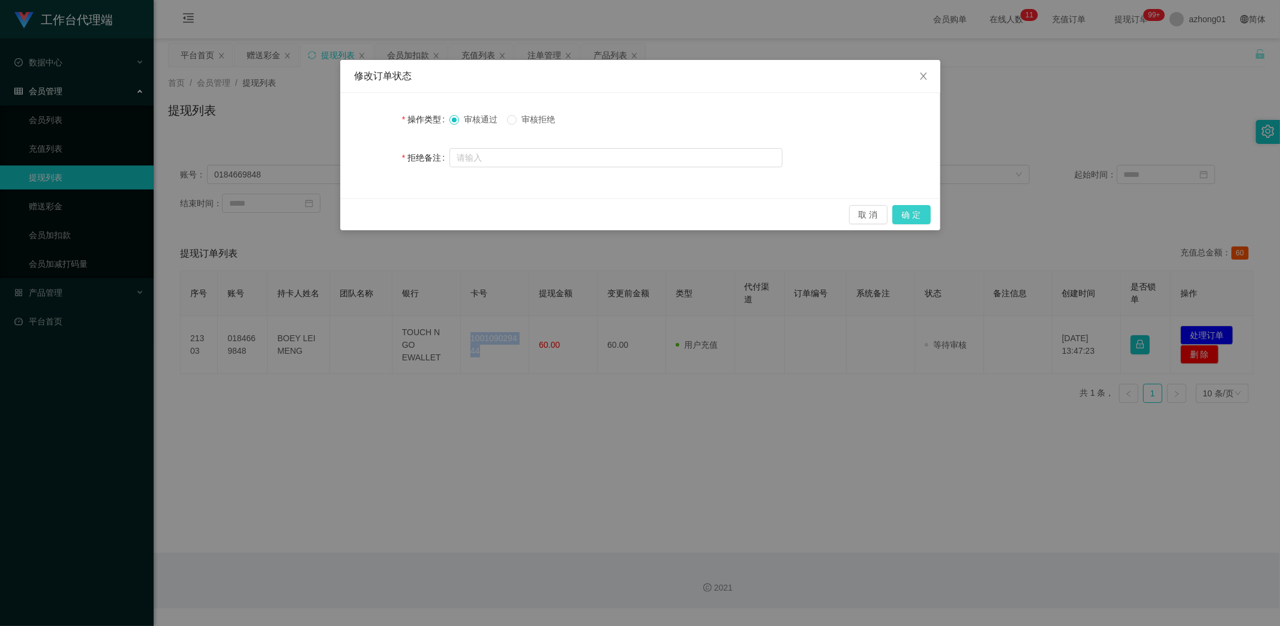
click at [916, 211] on button "确 定" at bounding box center [911, 214] width 38 height 19
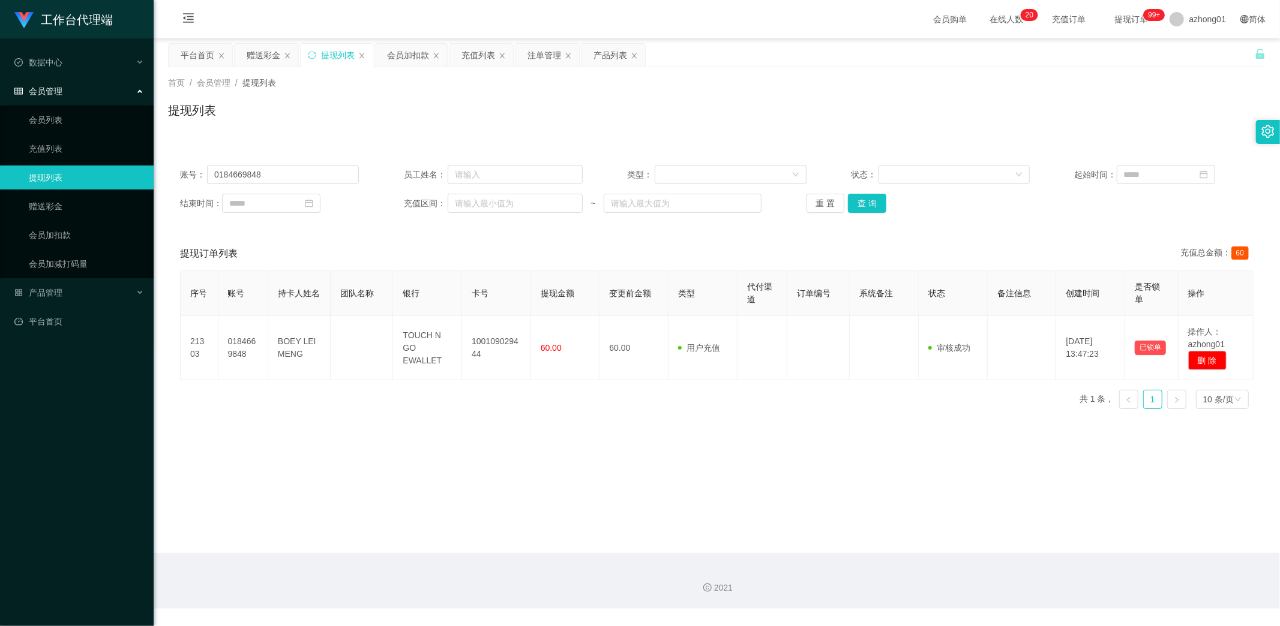
click at [634, 508] on main "关闭左侧 关闭右侧 关闭其它 刷新页面 平台首页 赠送彩金 提现列表 会员加扣款 充值列表 注单管理 产品列表 首页 / 会员管理 / 提现列表 / 提现列表…" at bounding box center [717, 295] width 1126 height 515
drag, startPoint x: 279, startPoint y: 178, endPoint x: 121, endPoint y: 186, distance: 158.6
click at [121, 186] on section "工作台代理端 数据中心 员工统计 团队统计 会员管理 会员列表 充值列表 提现列表 赠送彩金 会员加扣款 会员加减打码量 产品管理 开奖记录 注单管理 产品列…" at bounding box center [640, 304] width 1280 height 609
paste input "Jerrywee"
type input "Jerrywee"
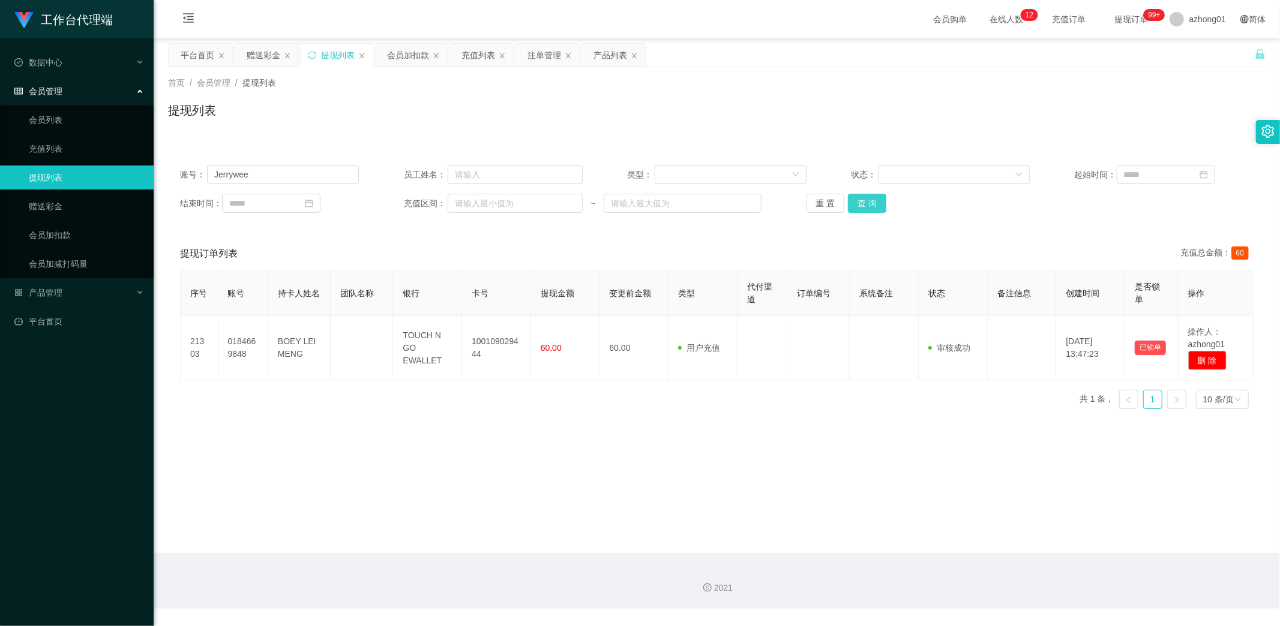
click at [864, 203] on button "查 询" at bounding box center [867, 203] width 38 height 19
drag, startPoint x: 478, startPoint y: 349, endPoint x: 512, endPoint y: 390, distance: 53.7
click at [501, 376] on div "序号 账号 持卡人姓名 团队名称 银行 卡号 提现金额 变更前金额 类型 代付渠道 订单编号 系统备注 状态 备注信息 创建时间 是否锁单 操作 21308 …" at bounding box center [716, 342] width 1073 height 142
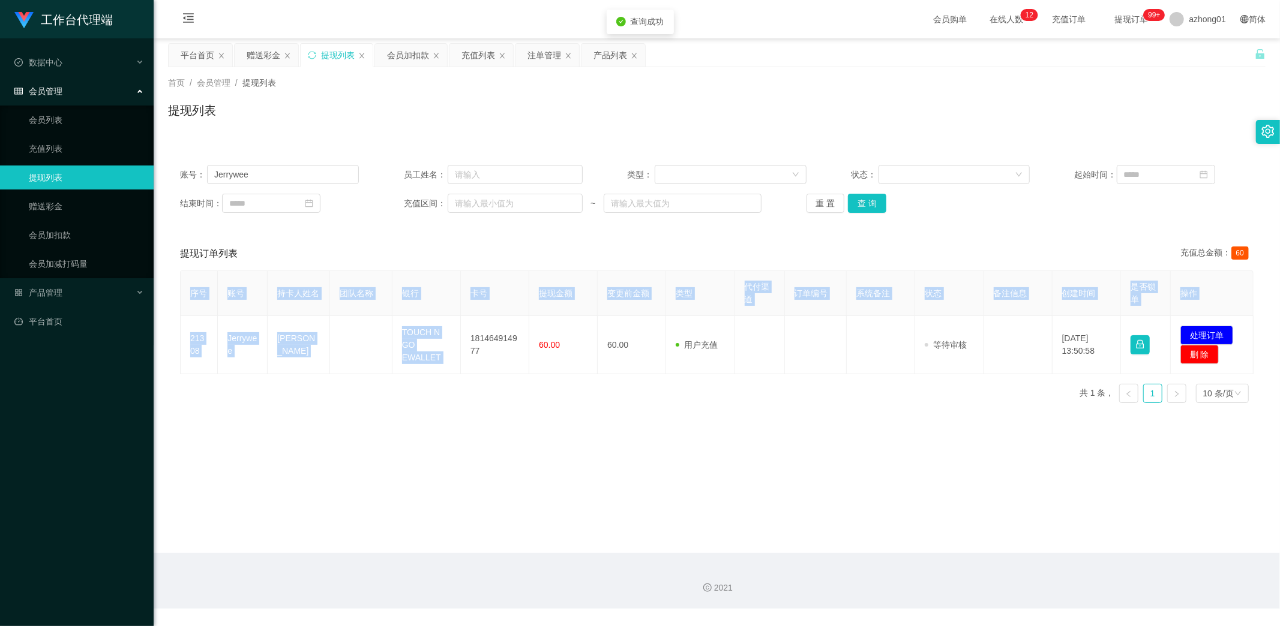
copy table "序号 账号 持卡人姓名 团队名称 银行 卡号 提现金额 变更前金额 类型 代付渠道 订单编号 系统备注 状态 备注信息 创建时间 是否锁单 操作 21308 …"
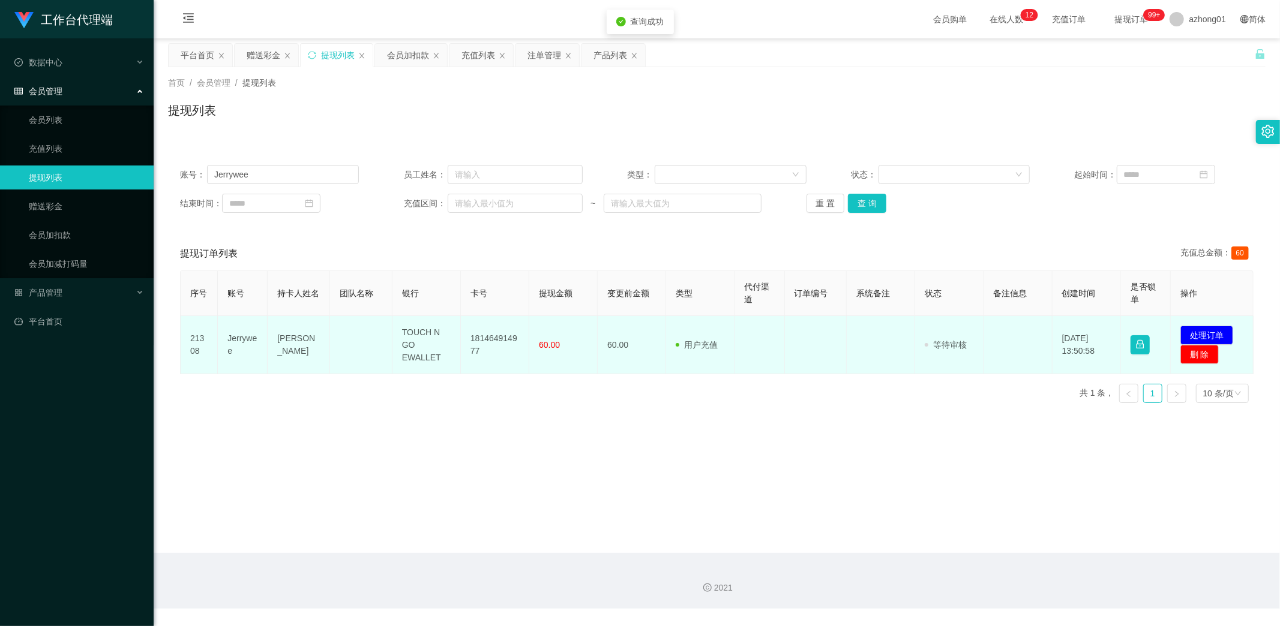
click at [487, 368] on td "181464914977" at bounding box center [495, 345] width 68 height 58
drag, startPoint x: 467, startPoint y: 333, endPoint x: 489, endPoint y: 352, distance: 29.0
click at [489, 352] on td "181464914977" at bounding box center [495, 345] width 68 height 58
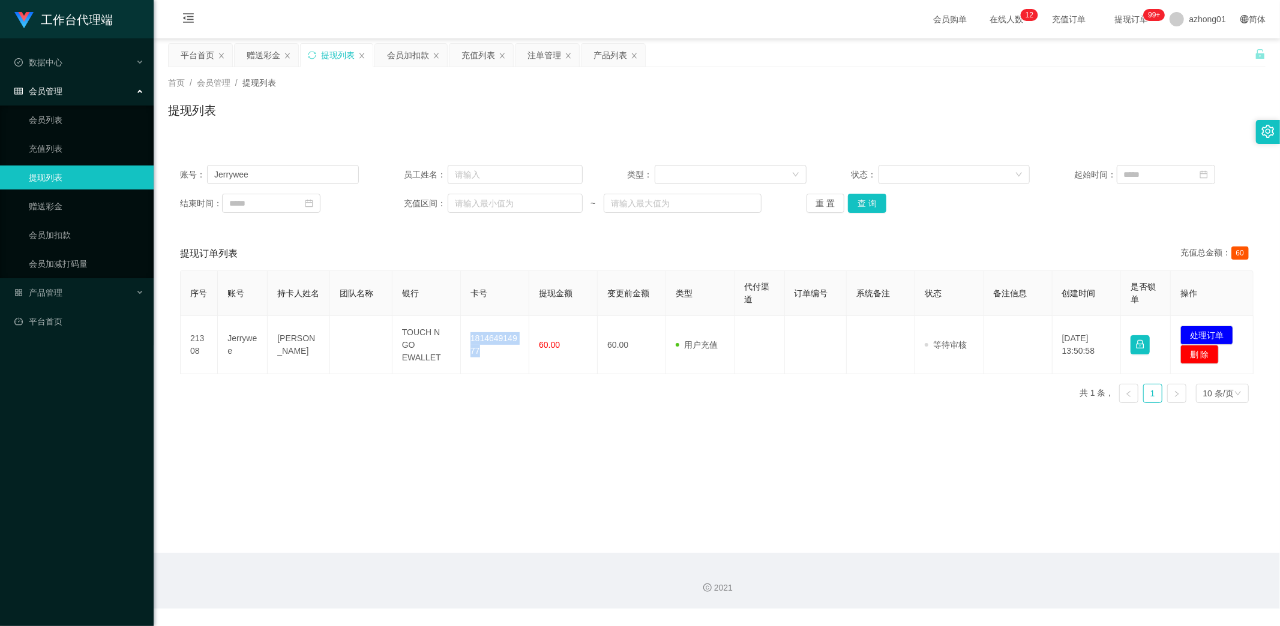
copy td "181464914977"
click at [694, 510] on main "关闭左侧 关闭右侧 关闭其它 刷新页面 平台首页 赠送彩金 提现列表 会员加扣款 充值列表 注单管理 产品列表 首页 / 会员管理 / 提现列表 / 提现列表…" at bounding box center [717, 295] width 1126 height 515
drag, startPoint x: 1195, startPoint y: 331, endPoint x: 1177, endPoint y: 331, distance: 17.4
click at [1192, 331] on button "处理订单" at bounding box center [1206, 335] width 53 height 19
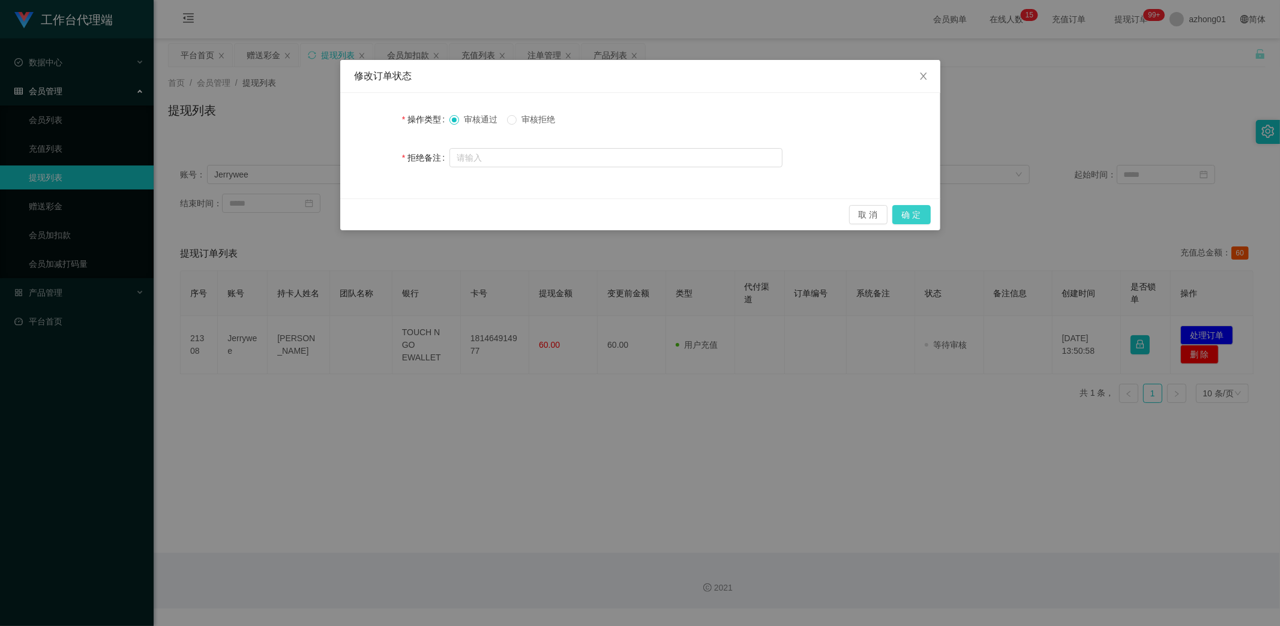
click at [919, 212] on button "确 定" at bounding box center [911, 214] width 38 height 19
